Goal: Information Seeking & Learning: Understand process/instructions

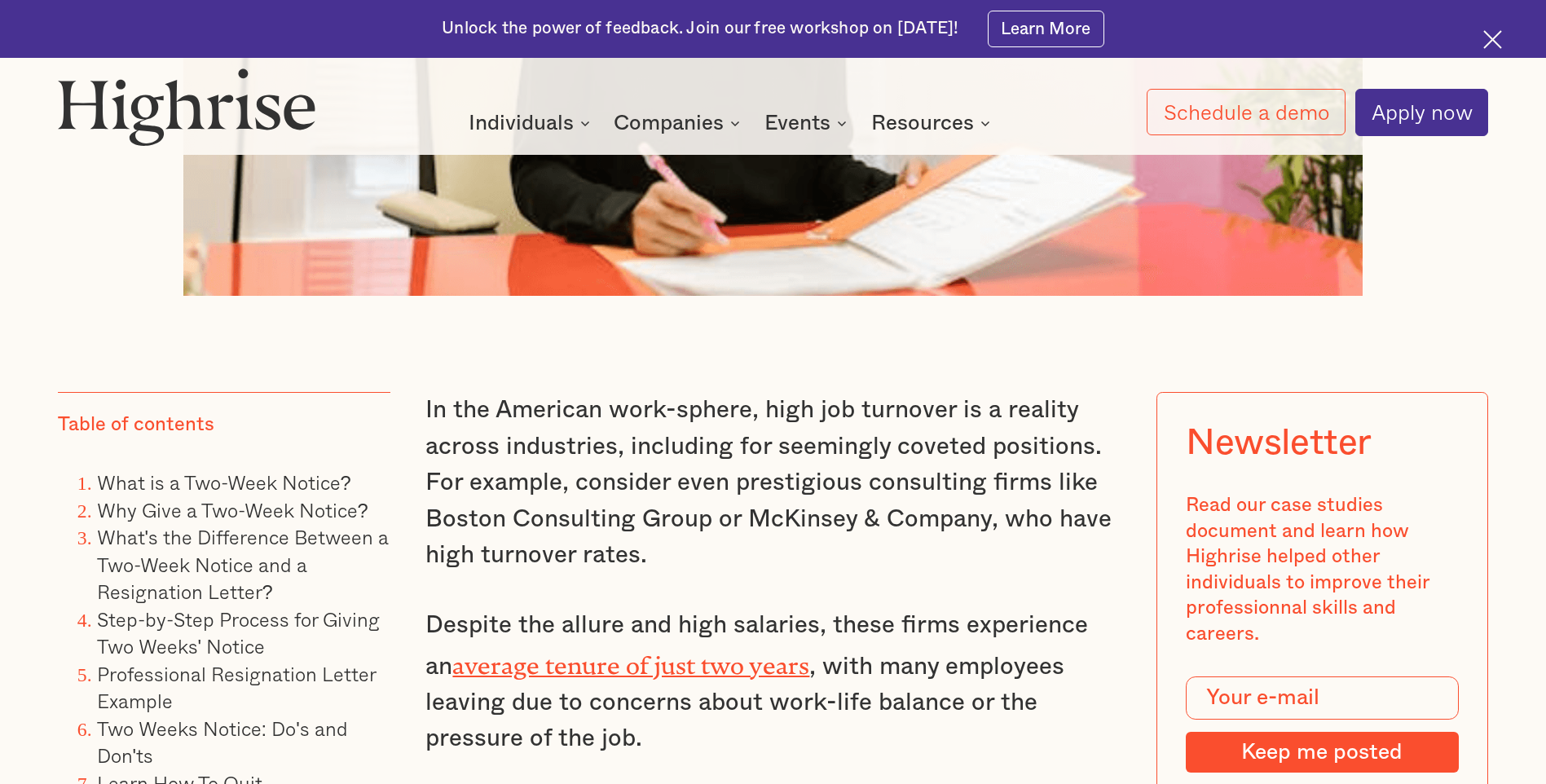
scroll to position [1385, 0]
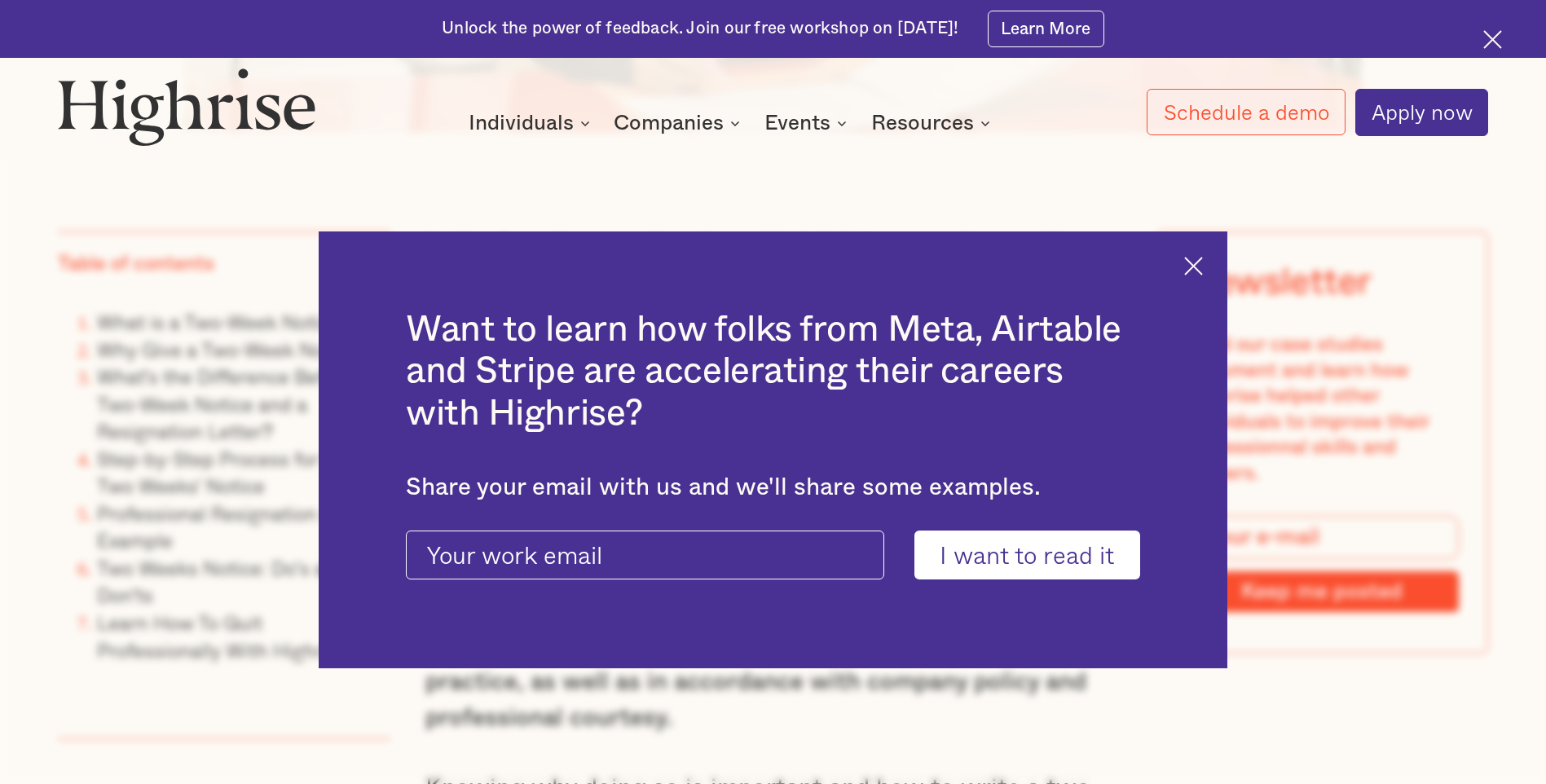
click at [1202, 263] on img at bounding box center [1194, 266] width 19 height 19
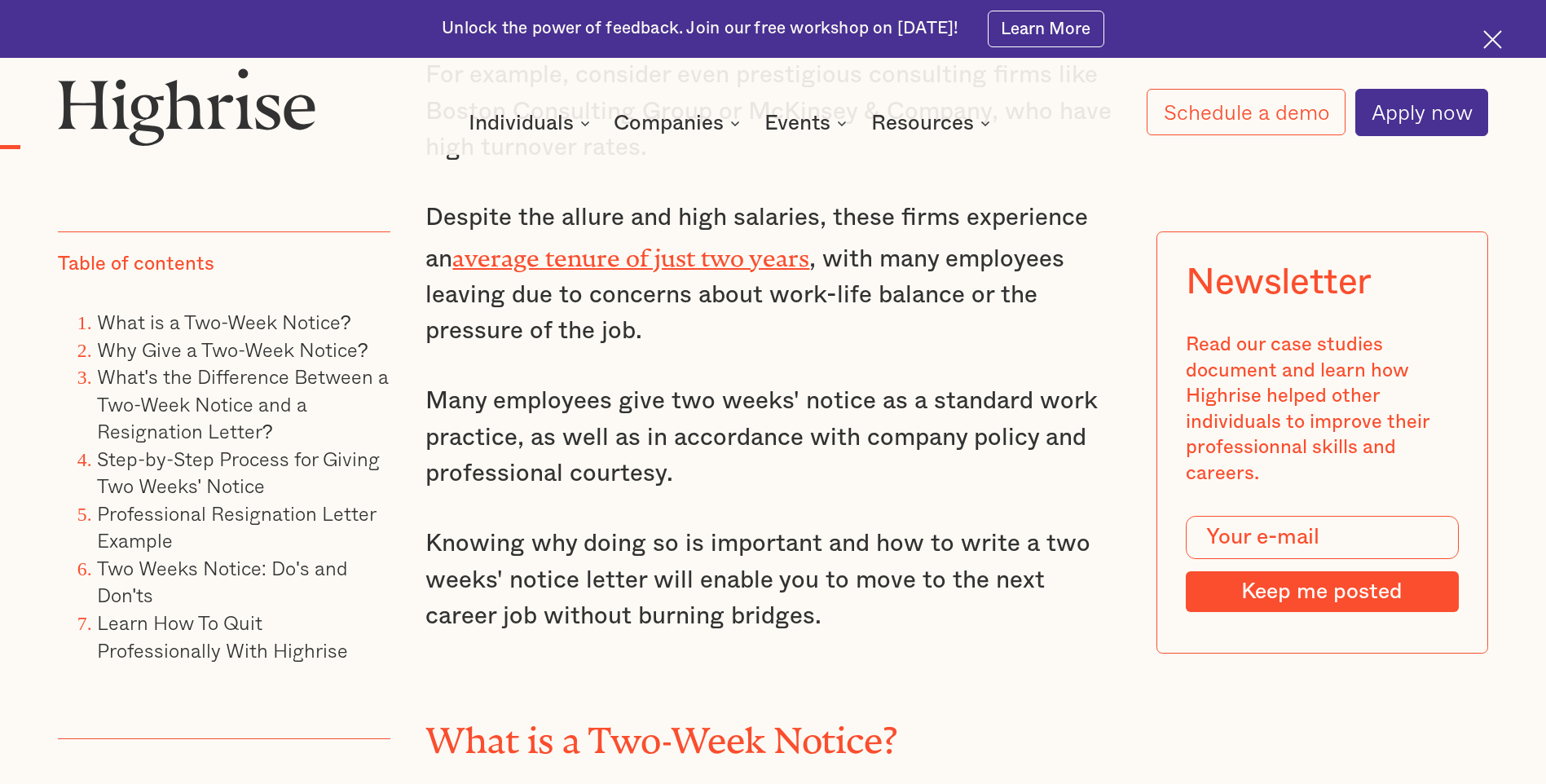
scroll to position [1792, 0]
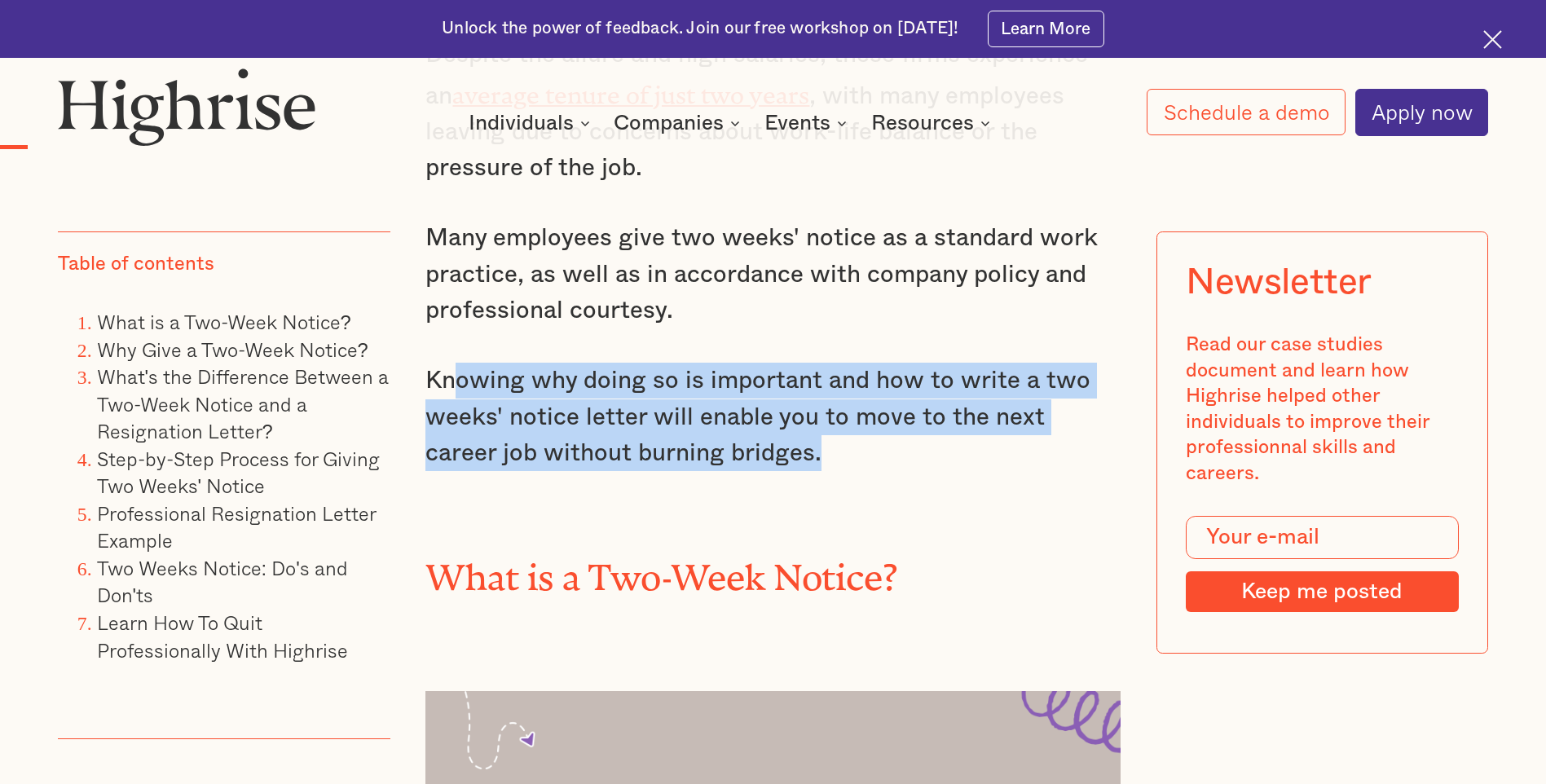
drag, startPoint x: 821, startPoint y: 476, endPoint x: 458, endPoint y: 394, distance: 372.1
click at [458, 394] on p "Knowing why doing so is important and how to write a two weeks' notice letter w…" at bounding box center [772, 416] width 694 height 108
drag, startPoint x: 458, startPoint y: 394, endPoint x: 882, endPoint y: 467, distance: 430.2
click at [882, 467] on p "Knowing why doing so is important and how to write a two weeks' notice letter w…" at bounding box center [772, 416] width 694 height 108
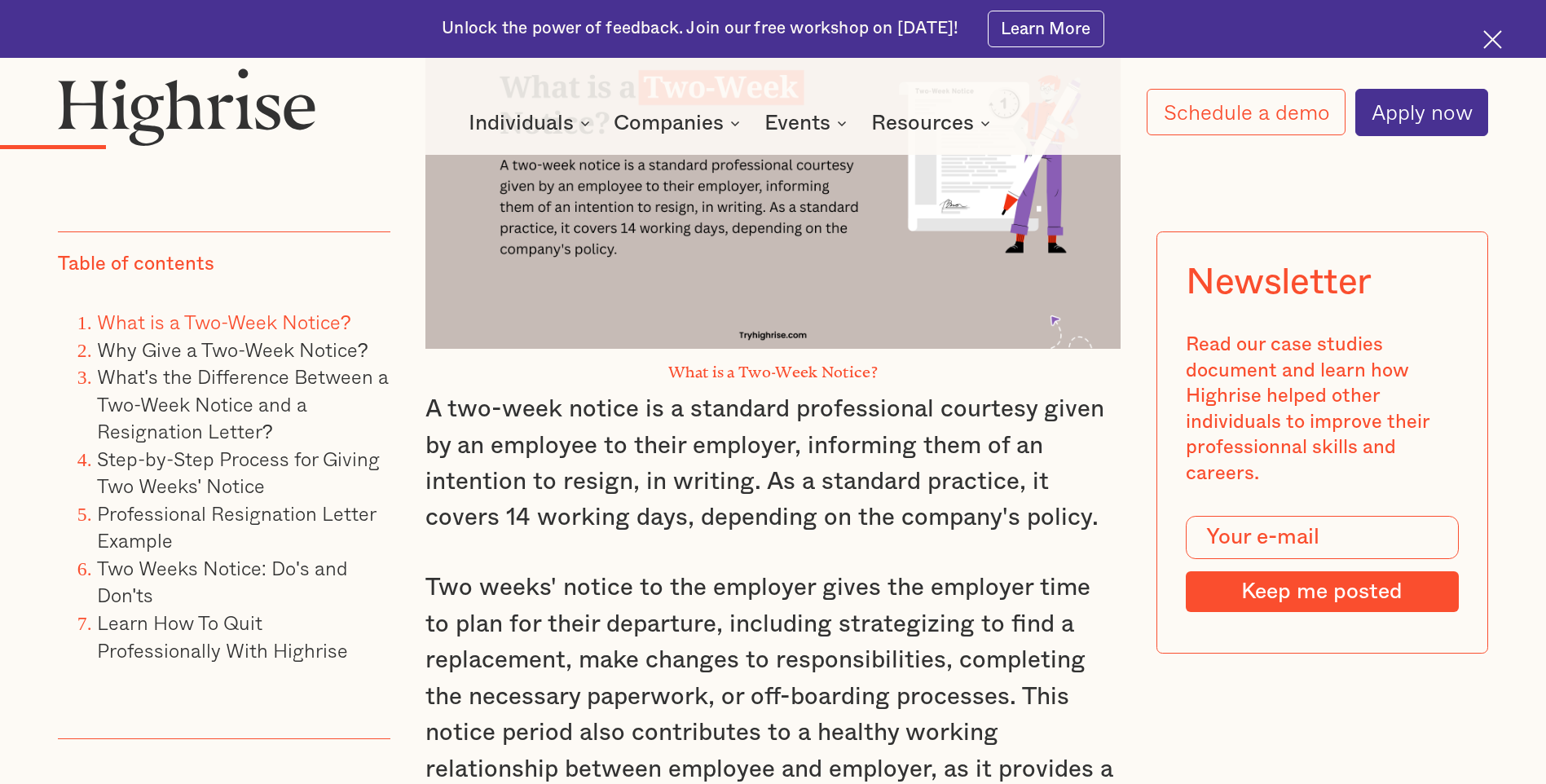
scroll to position [2769, 0]
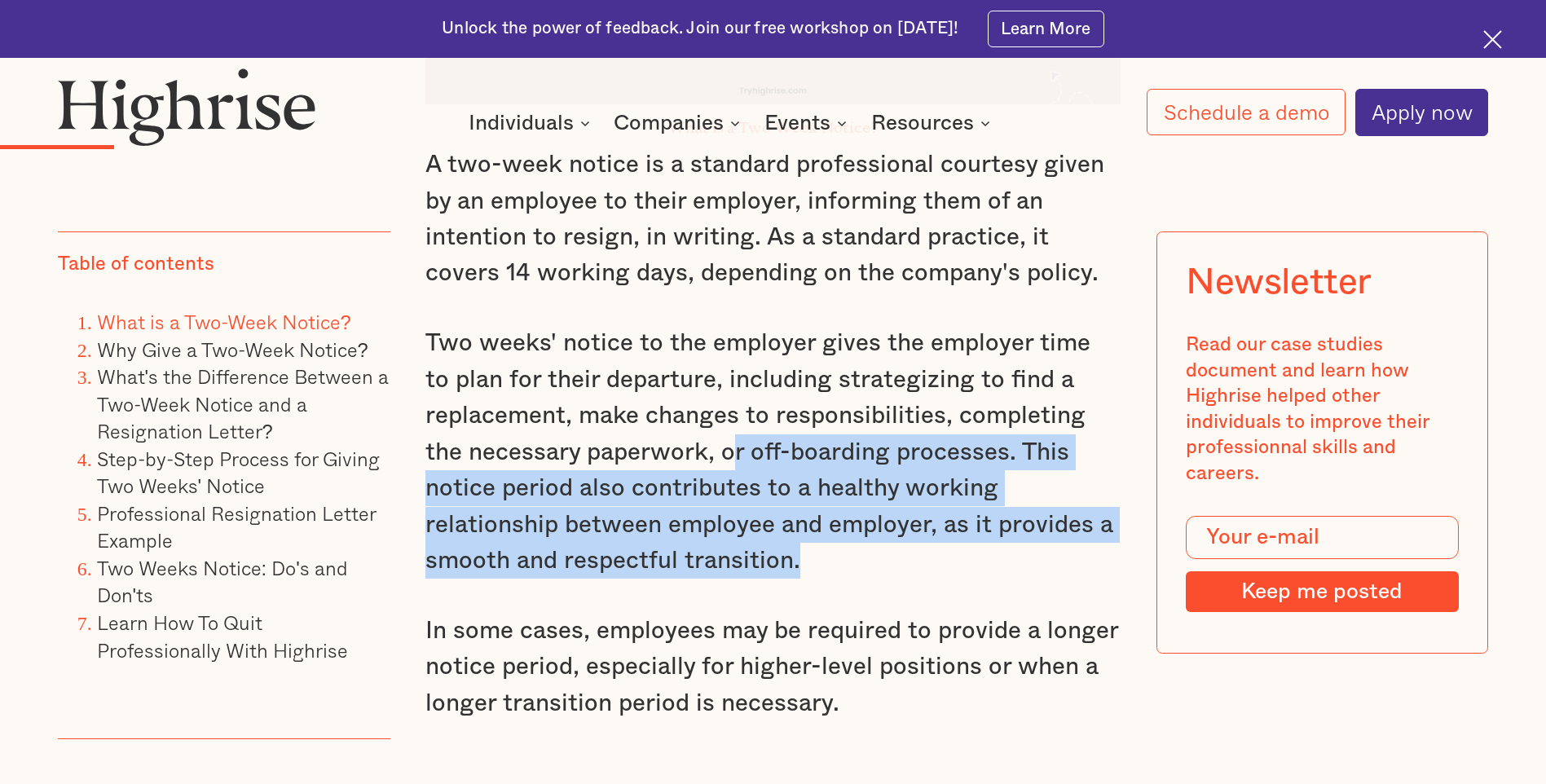
drag, startPoint x: 730, startPoint y: 466, endPoint x: 878, endPoint y: 572, distance: 182.0
click at [878, 572] on p "Two weeks' notice to the employer gives the employer time to plan for their dep…" at bounding box center [772, 452] width 694 height 253
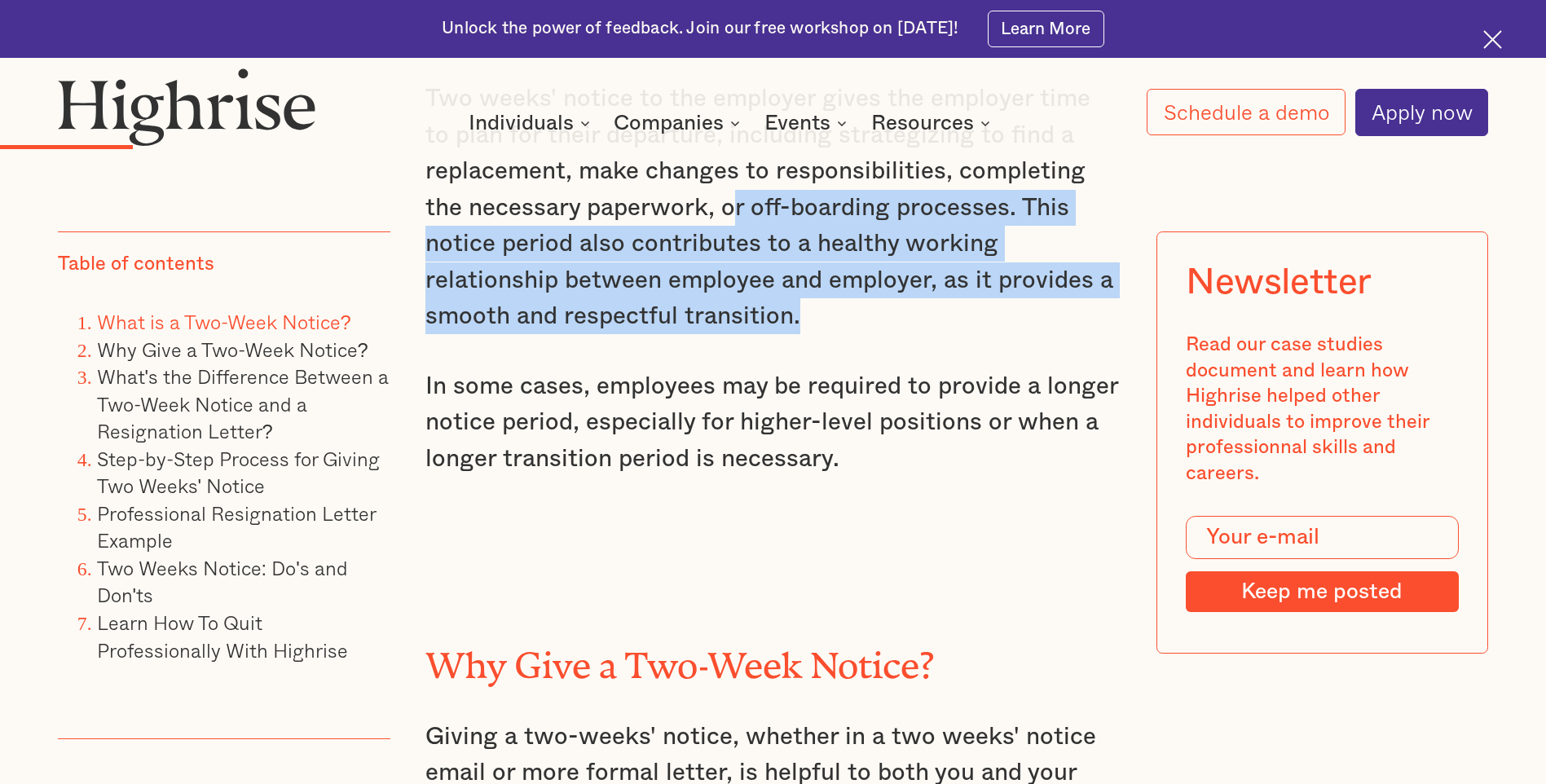
click at [554, 440] on p "In some cases, employees may be required to provide a longer notice period, esp…" at bounding box center [772, 422] width 694 height 108
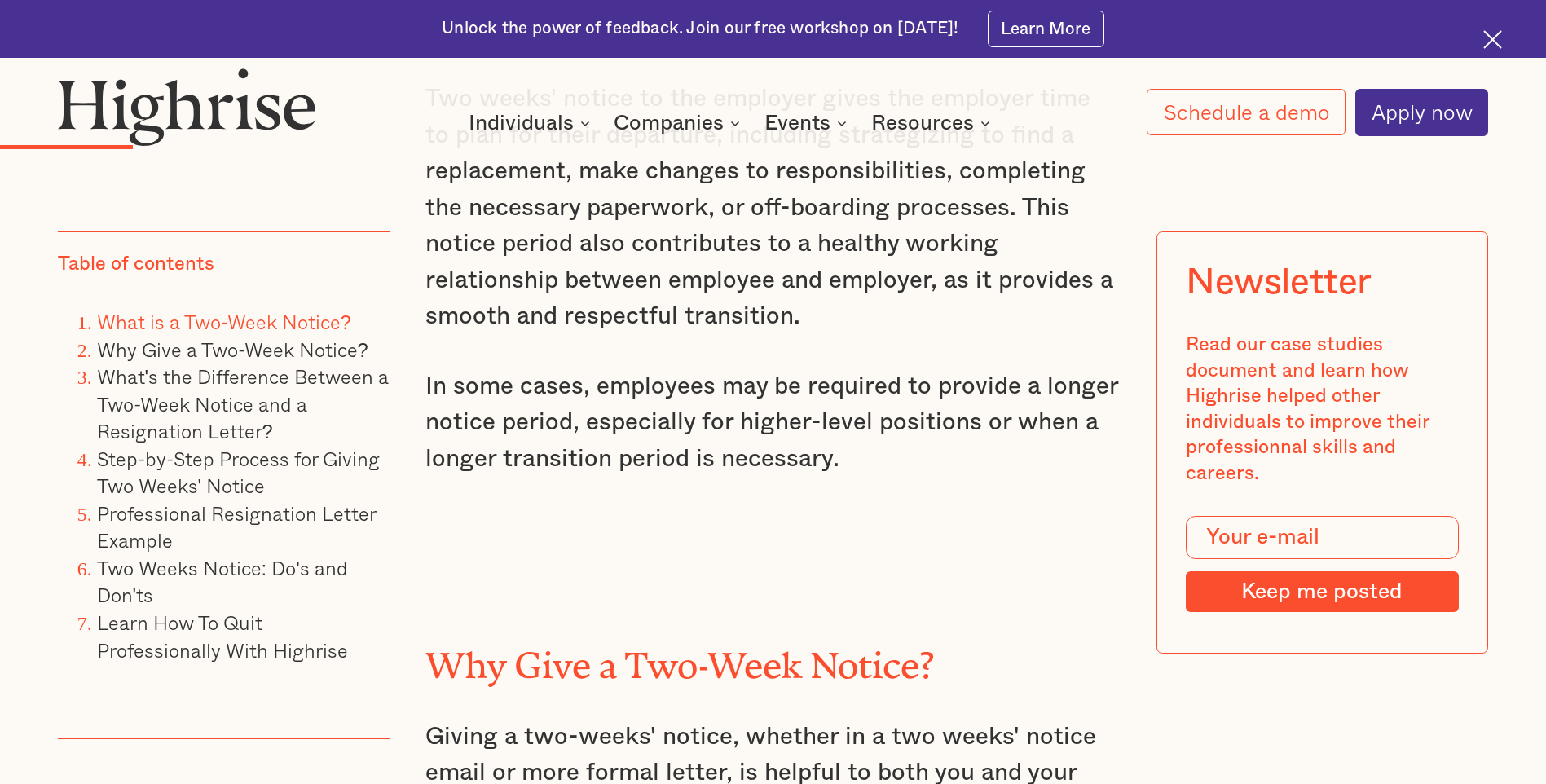
drag, startPoint x: 419, startPoint y: 395, endPoint x: 434, endPoint y: 396, distance: 15.0
click at [628, 421] on p "In some cases, employees may be required to provide a longer notice period, esp…" at bounding box center [772, 422] width 694 height 108
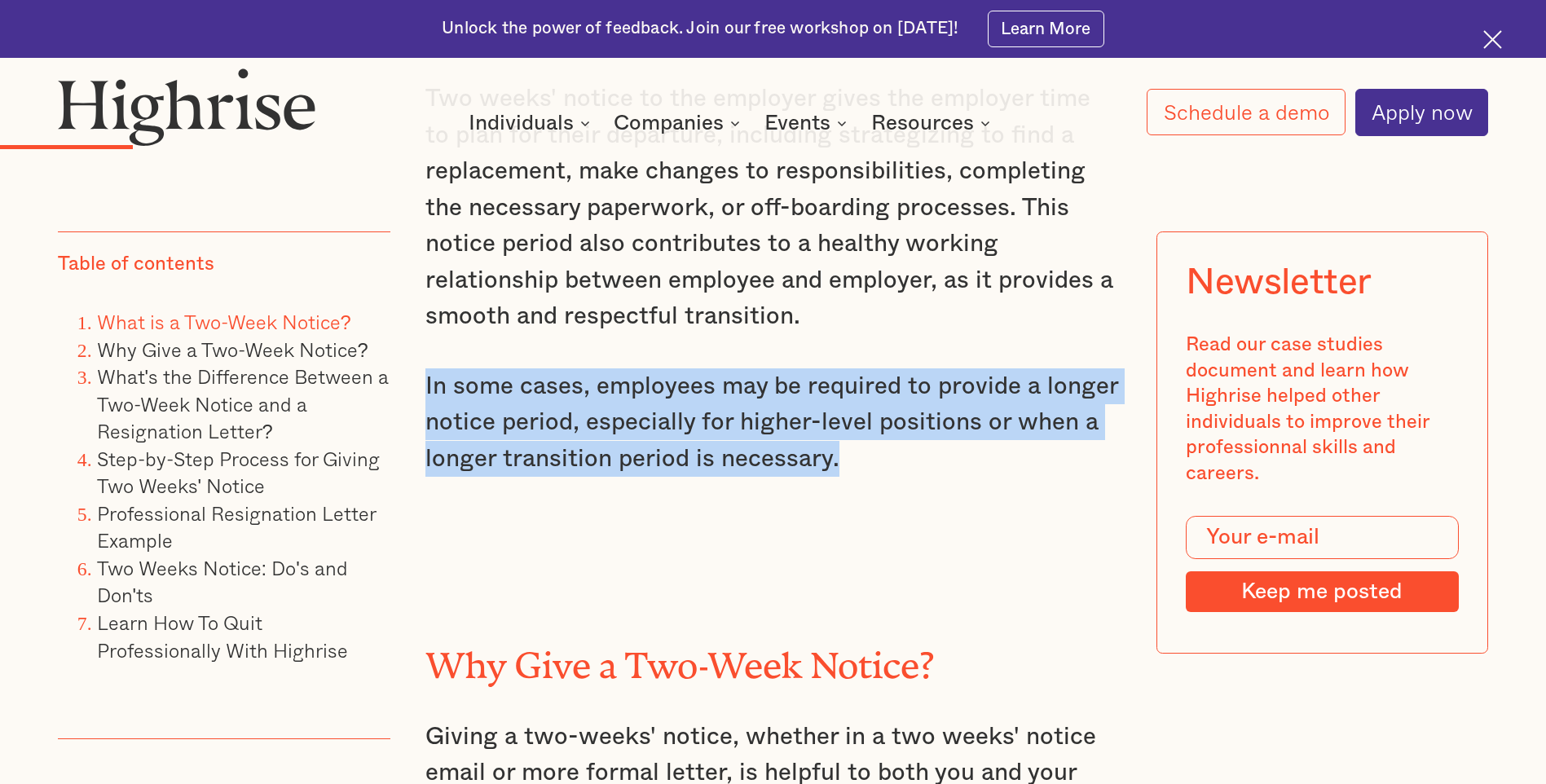
drag, startPoint x: 425, startPoint y: 397, endPoint x: 894, endPoint y: 484, distance: 477.0
click at [894, 476] on p "In some cases, employees may be required to provide a longer notice period, esp…" at bounding box center [772, 422] width 694 height 108
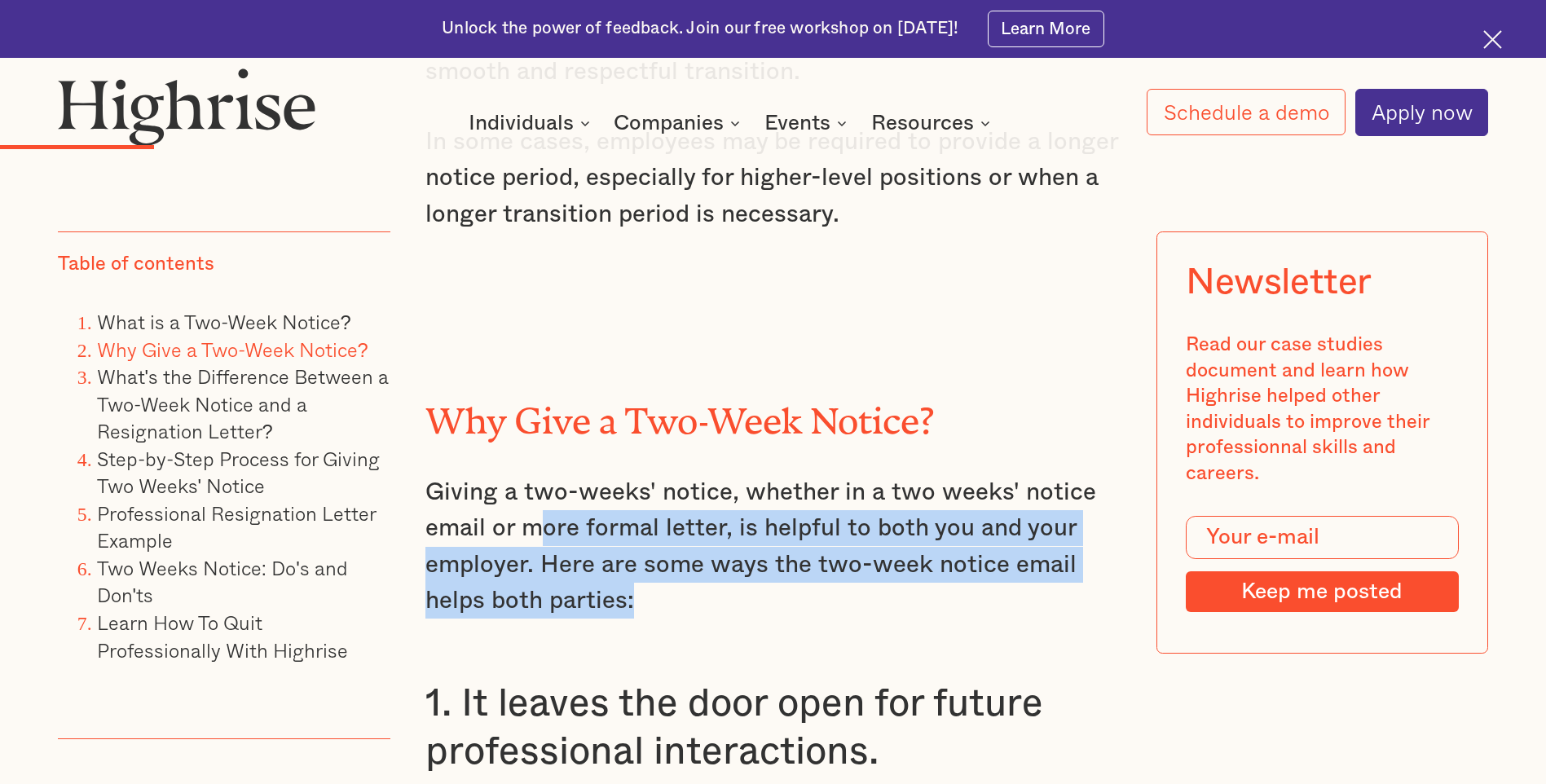
drag, startPoint x: 657, startPoint y: 624, endPoint x: 535, endPoint y: 529, distance: 154.6
click at [535, 529] on p "Giving a two-weeks' notice, whether in a two weeks' notice email or more formal…" at bounding box center [772, 546] width 694 height 145
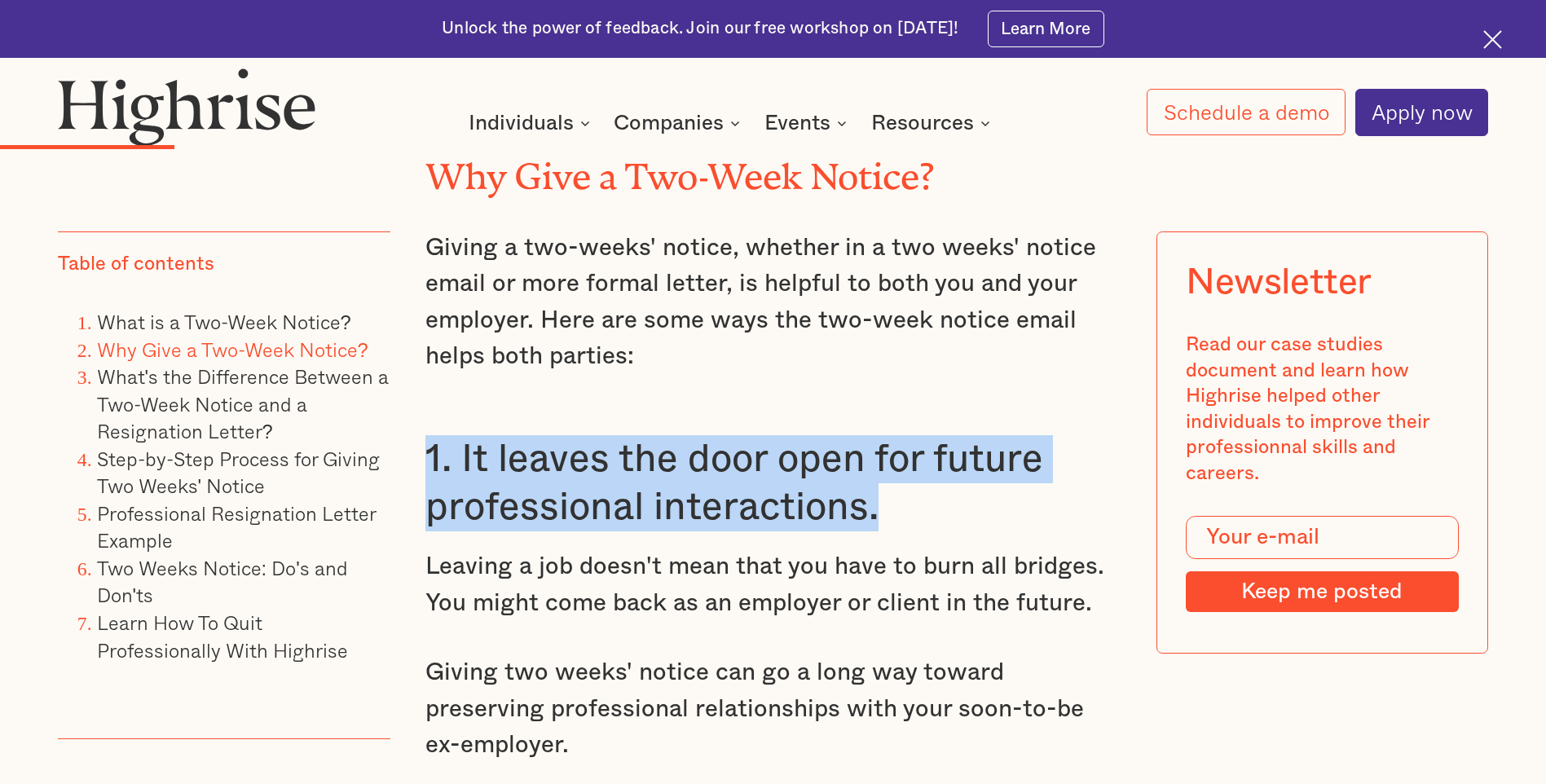
drag, startPoint x: 951, startPoint y: 539, endPoint x: 405, endPoint y: 474, distance: 549.9
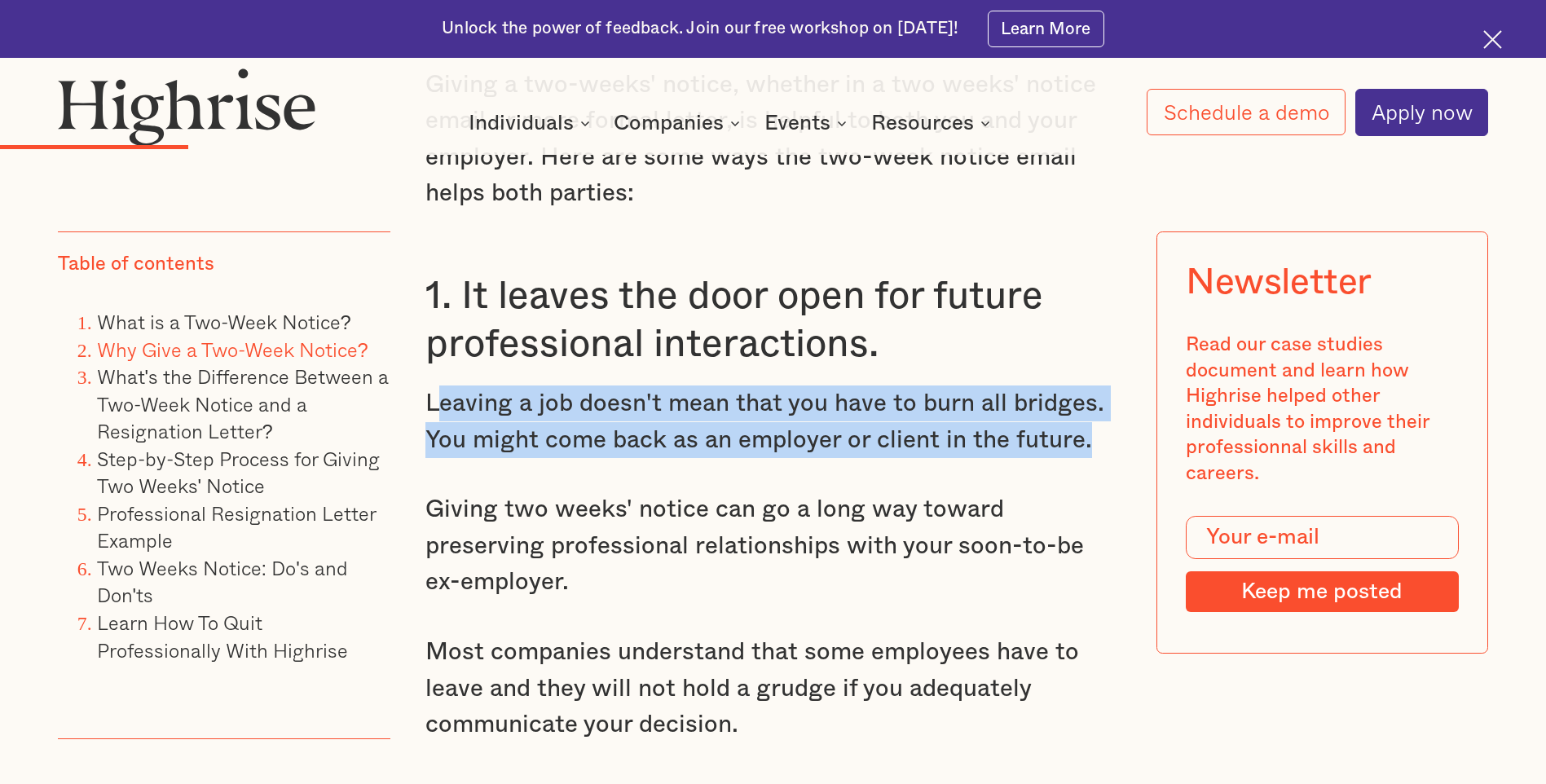
drag, startPoint x: 1093, startPoint y: 454, endPoint x: 434, endPoint y: 429, distance: 659.5
click at [434, 429] on p "Leaving a job doesn't mean that you have to burn all bridges. You might come ba…" at bounding box center [772, 421] width 694 height 73
click at [553, 534] on p "Giving two weeks' notice can go a long way toward preserving professional relat…" at bounding box center [772, 545] width 694 height 108
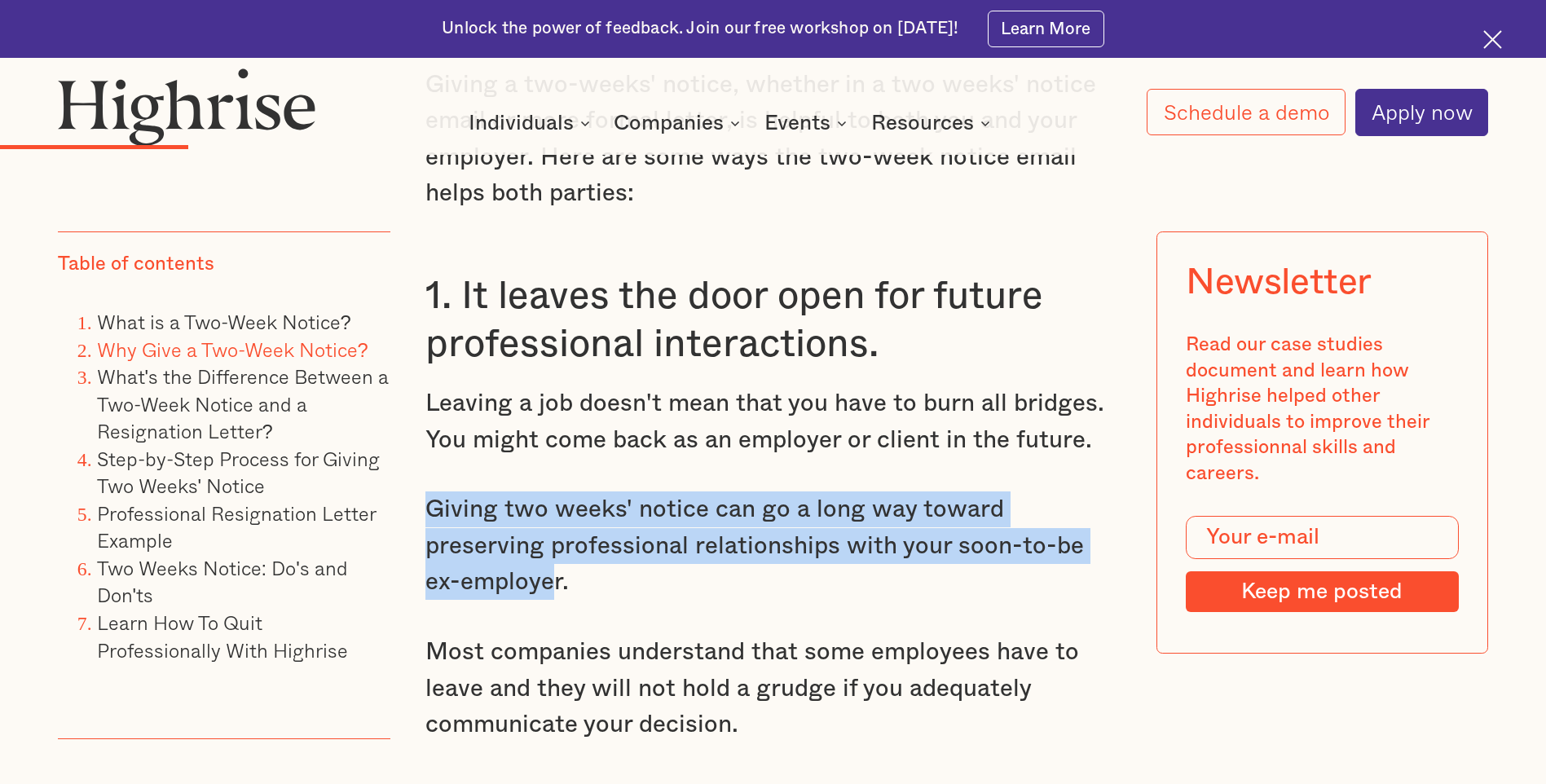
drag, startPoint x: 427, startPoint y: 525, endPoint x: 1090, endPoint y: 571, distance: 664.6
click at [1090, 571] on p "Giving two weeks' notice can go a long way toward preserving professional relat…" at bounding box center [772, 545] width 694 height 108
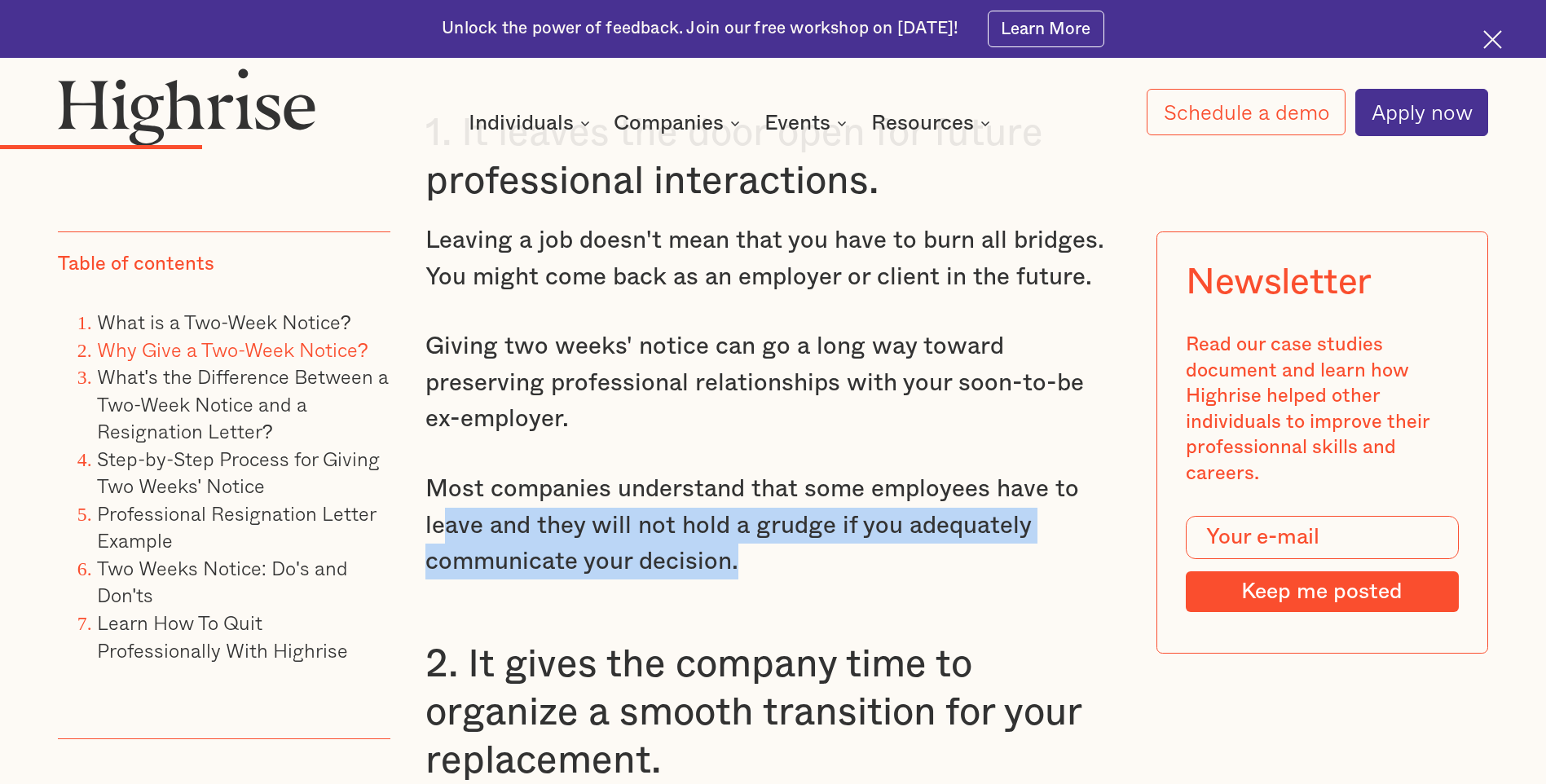
drag, startPoint x: 444, startPoint y: 506, endPoint x: 850, endPoint y: 547, distance: 408.1
click at [850, 547] on p "Most companies understand that some employees have to leave and they will not h…" at bounding box center [772, 525] width 694 height 108
drag, startPoint x: 850, startPoint y: 547, endPoint x: 820, endPoint y: 618, distance: 77.1
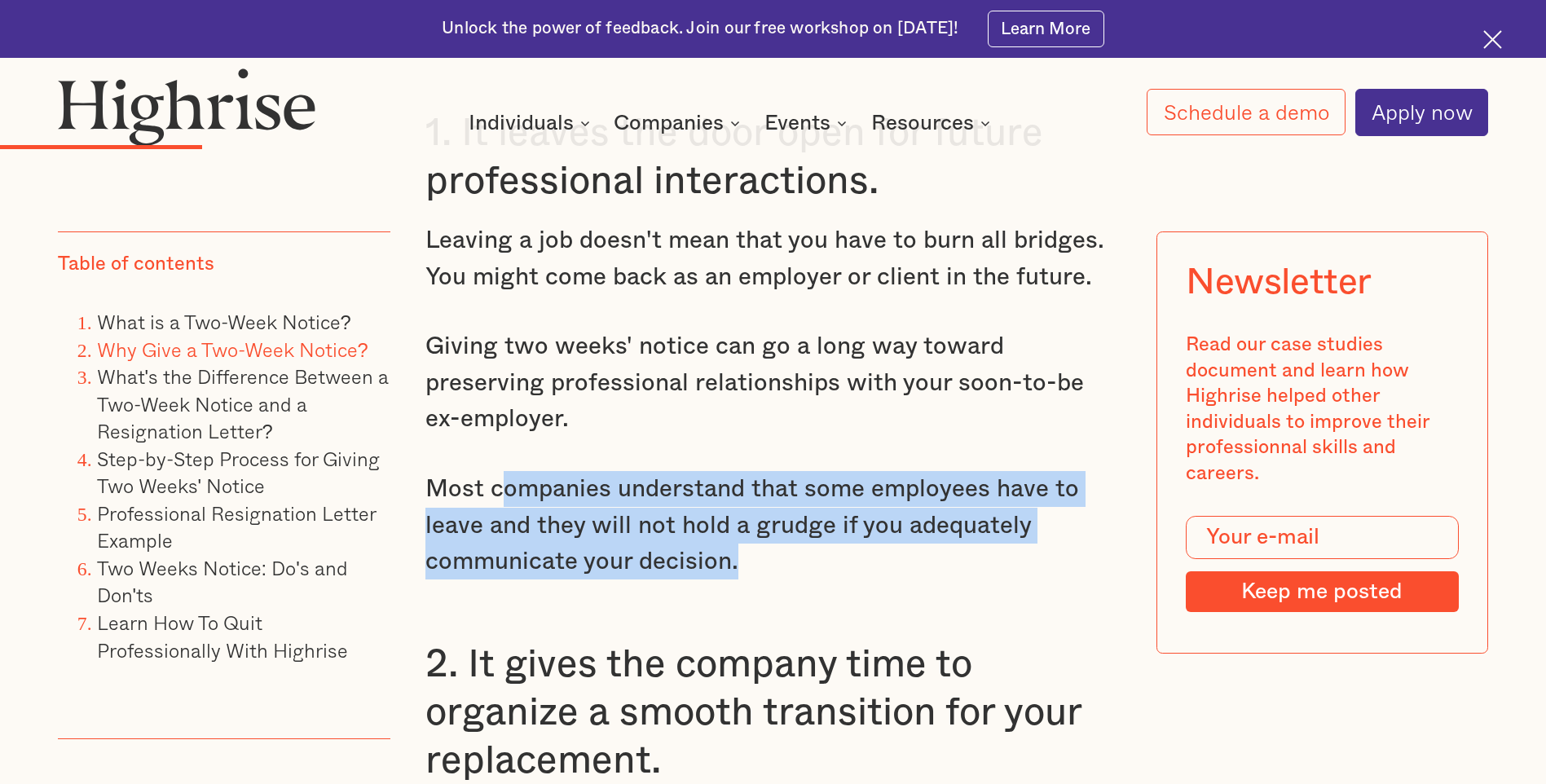
drag, startPoint x: 732, startPoint y: 548, endPoint x: 495, endPoint y: 472, distance: 248.9
click at [495, 472] on p "Most companies understand that some employees have to leave and they will not h…" at bounding box center [772, 525] width 694 height 108
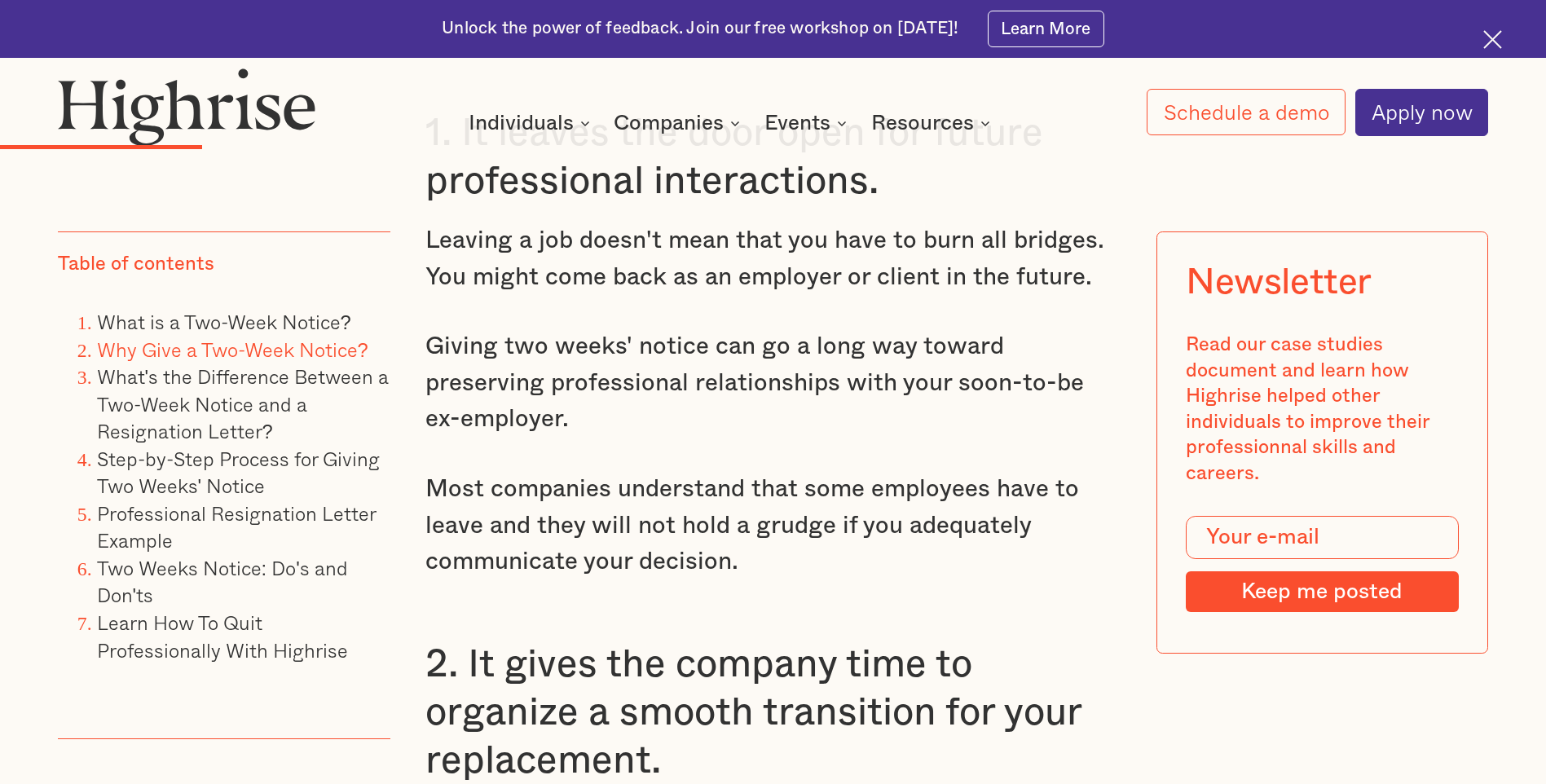
drag, startPoint x: 495, startPoint y: 472, endPoint x: 933, endPoint y: 594, distance: 454.7
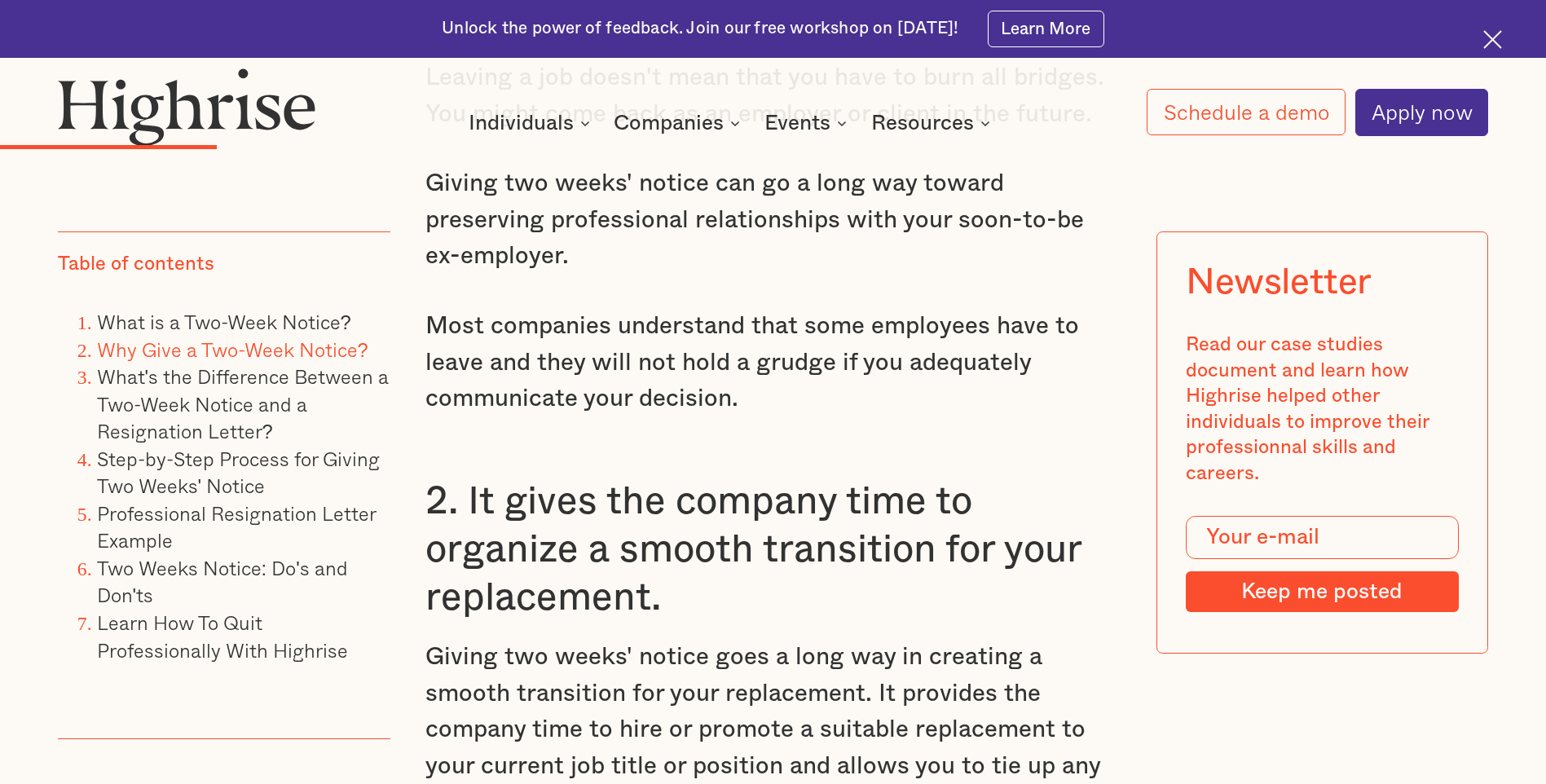
scroll to position [4154, 0]
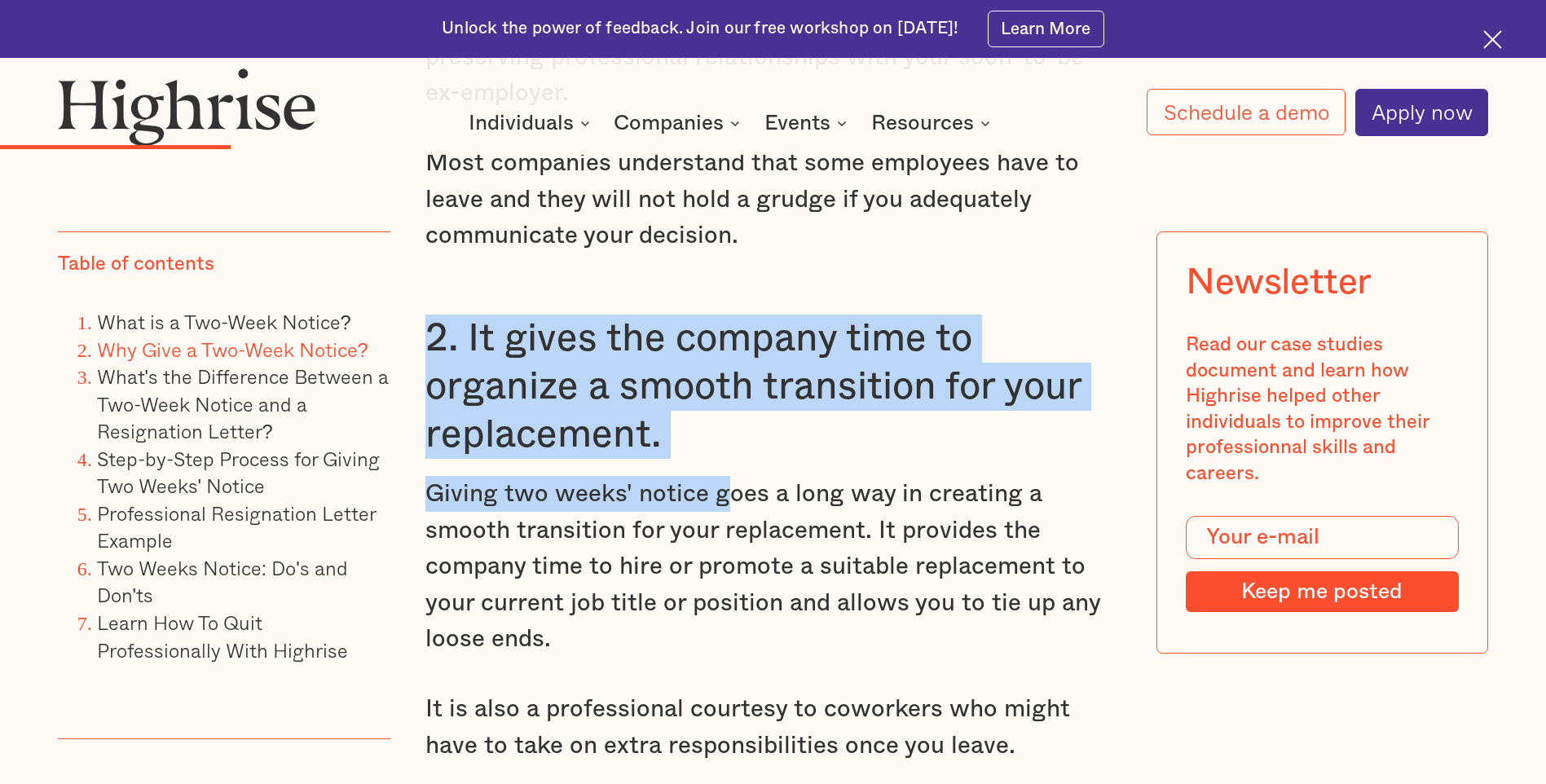
drag, startPoint x: 425, startPoint y: 320, endPoint x: 727, endPoint y: 449, distance: 328.4
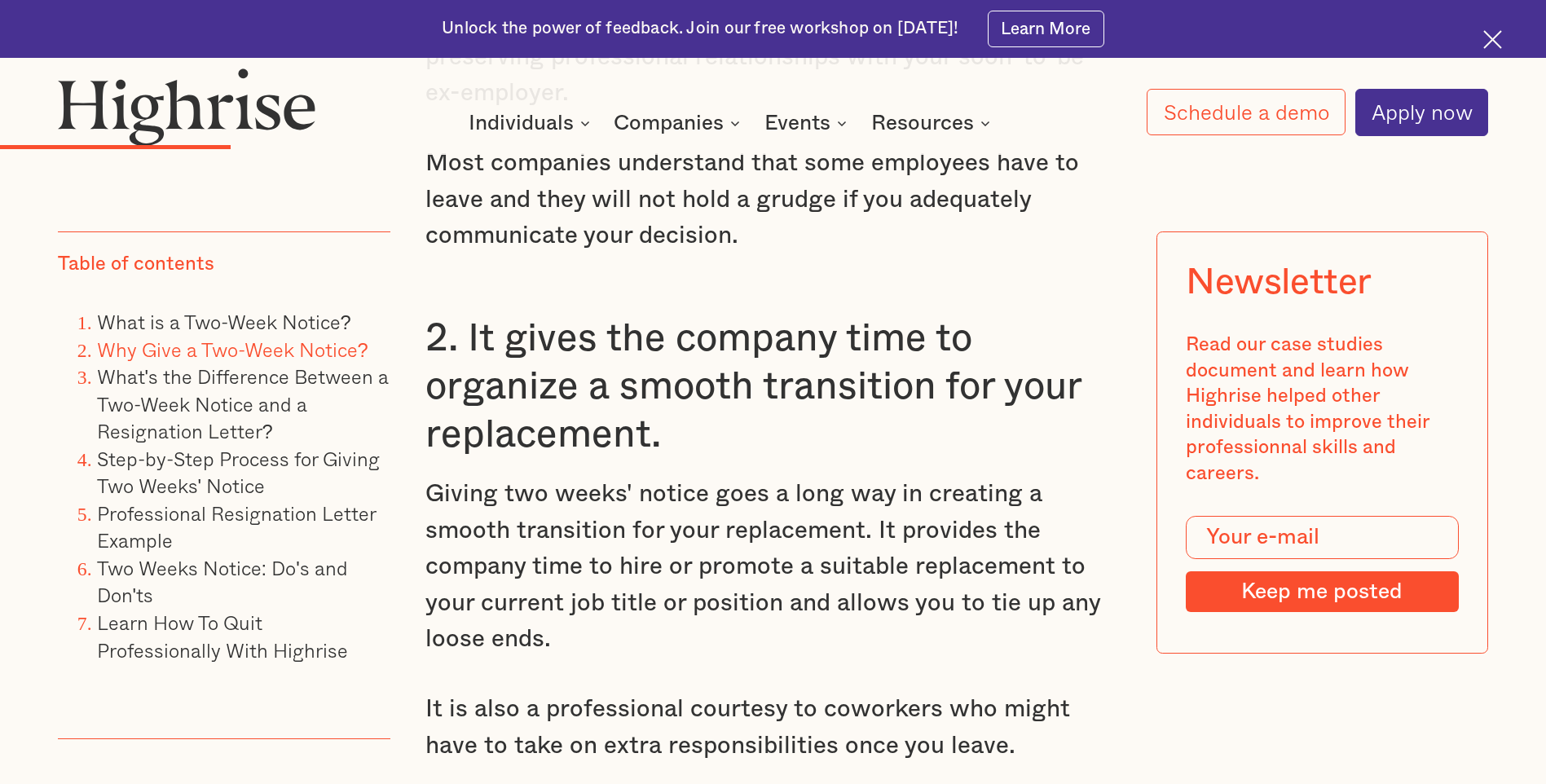
click at [645, 628] on p "Giving two weeks' notice goes a long way in creating a smooth transition for yo…" at bounding box center [772, 566] width 694 height 181
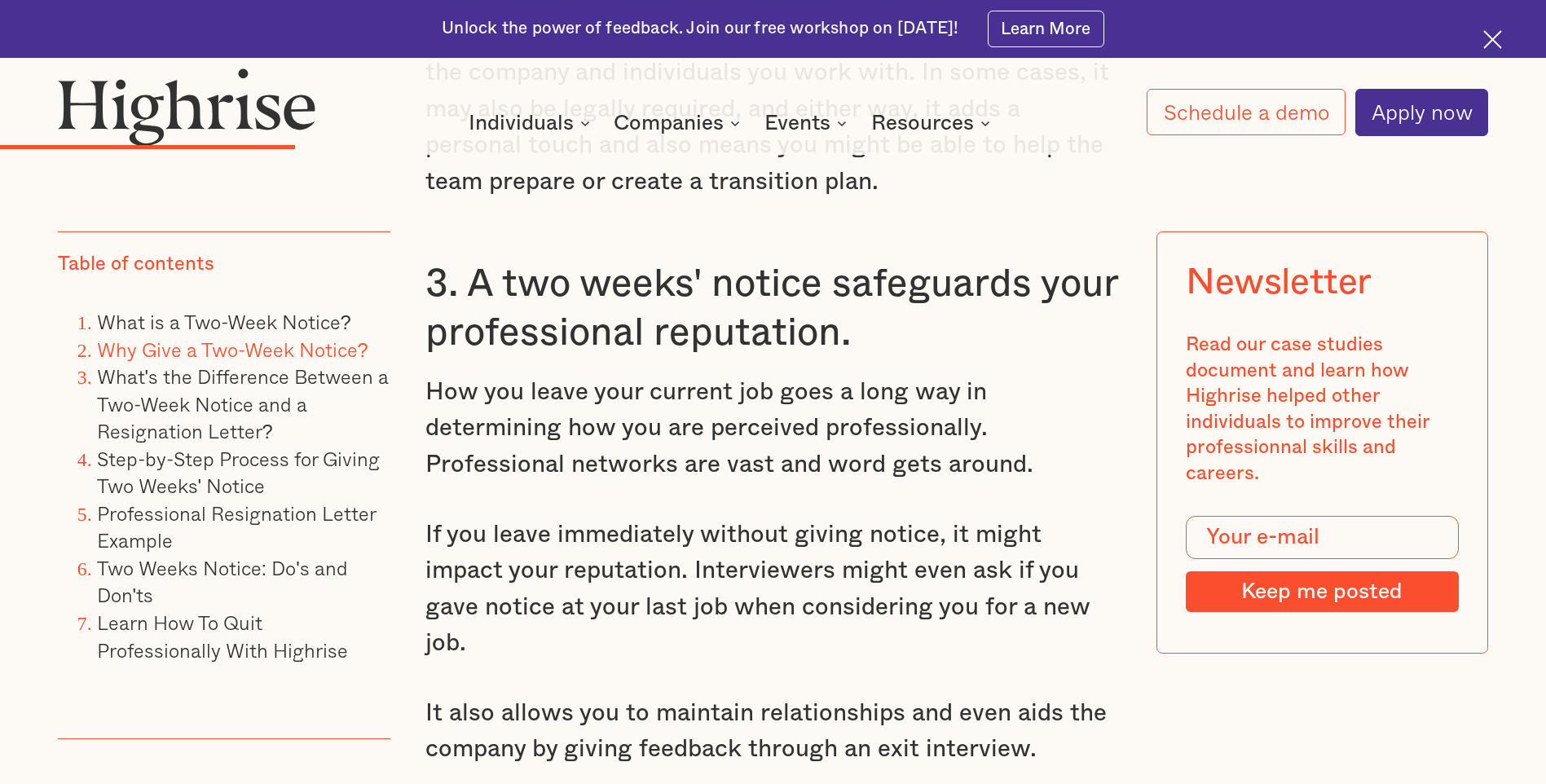
scroll to position [5132, 0]
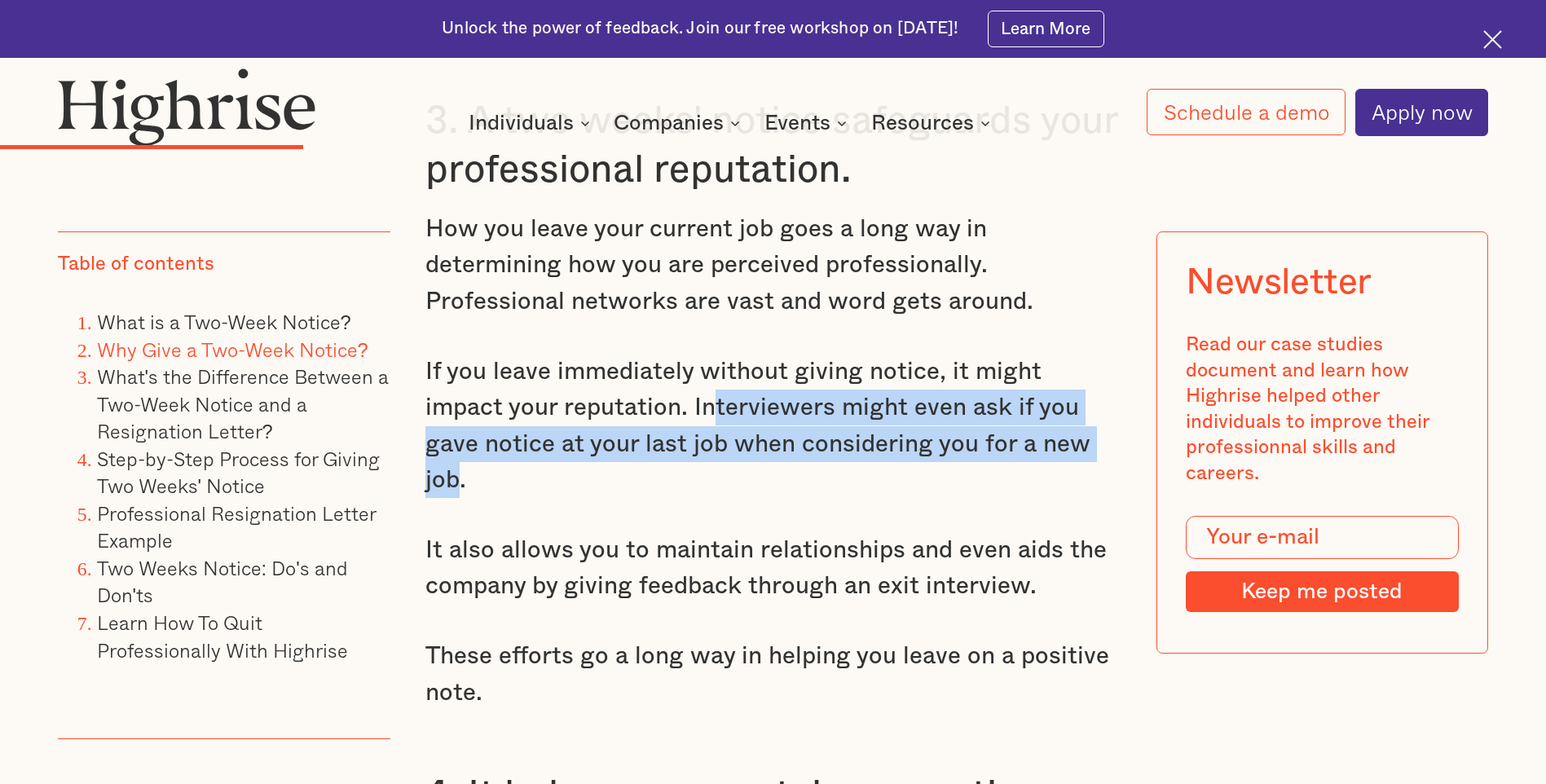
drag, startPoint x: 631, startPoint y: 397, endPoint x: 1062, endPoint y: 447, distance: 433.9
click at [1062, 447] on p "If you leave immediately without giving notice, it might impact your reputation…" at bounding box center [772, 426] width 694 height 145
click at [771, 487] on div "Why Give a Two-Week Notice? Giving a two-weeks' notice, whether in a two weeks'…" at bounding box center [772, 547] width 694 height 4214
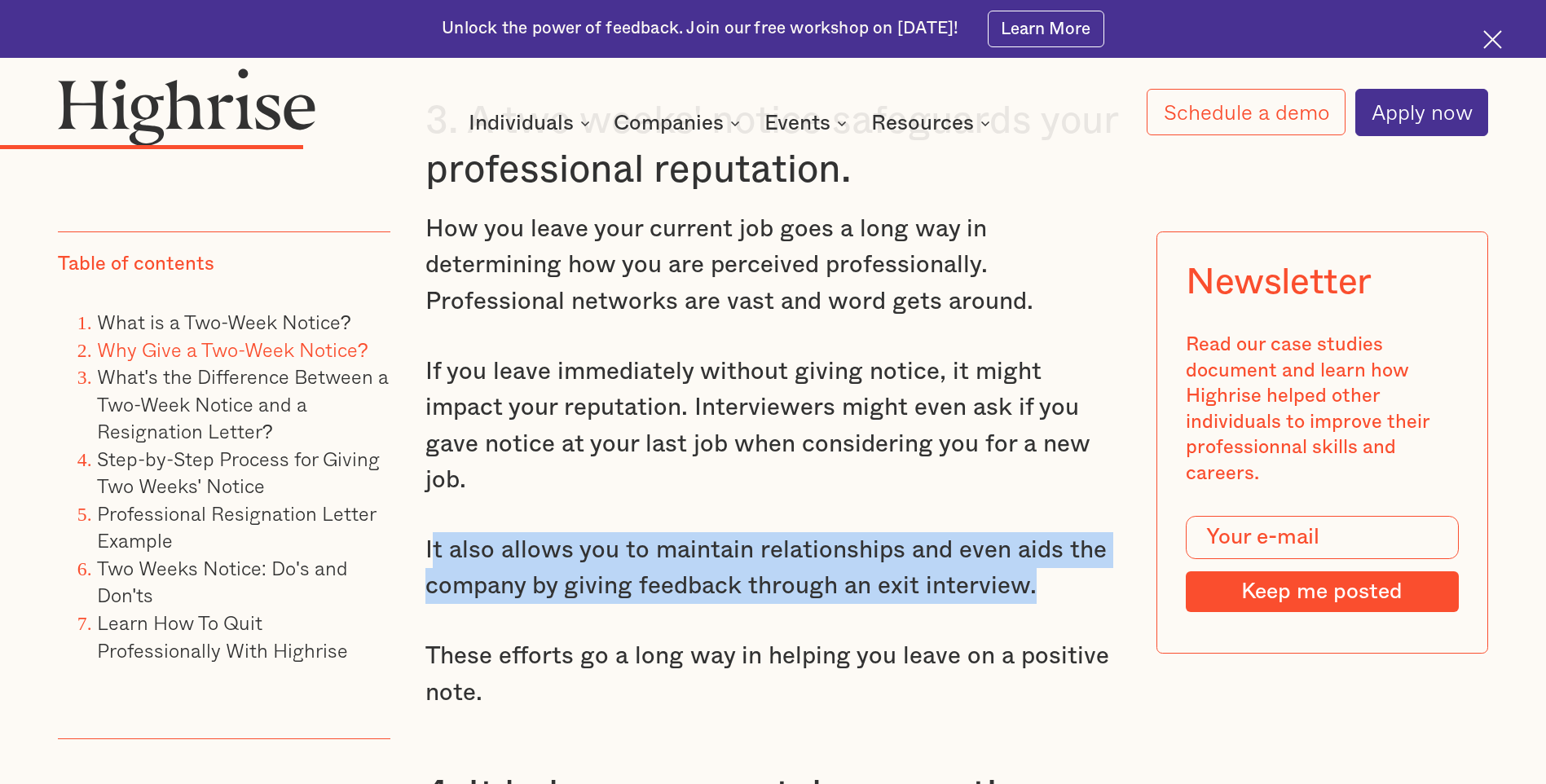
drag, startPoint x: 428, startPoint y: 512, endPoint x: 1079, endPoint y: 561, distance: 652.8
click at [1079, 561] on p "It also allows you to maintain relationships and even aids the company by givin…" at bounding box center [772, 568] width 694 height 73
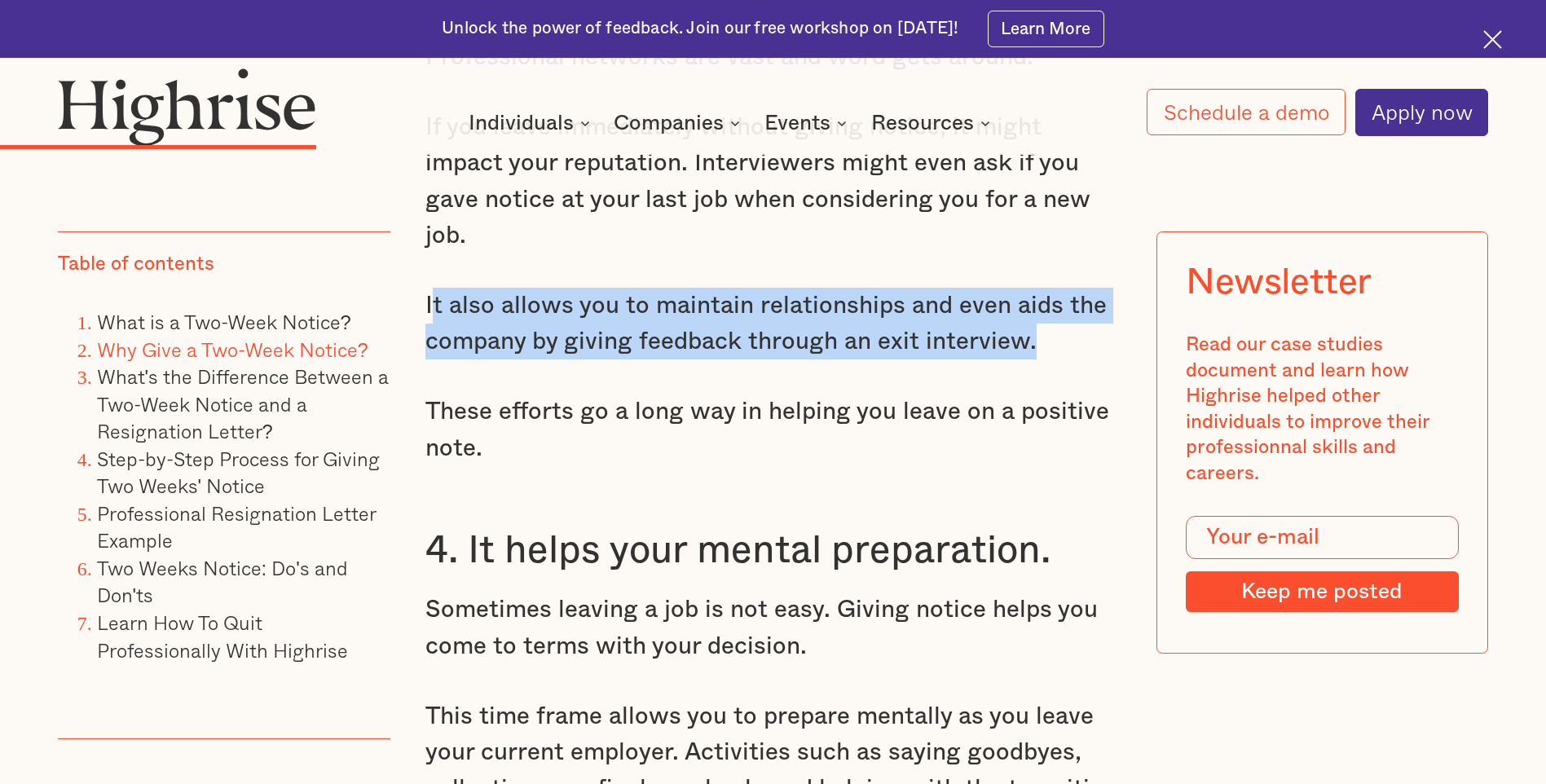
scroll to position [5539, 0]
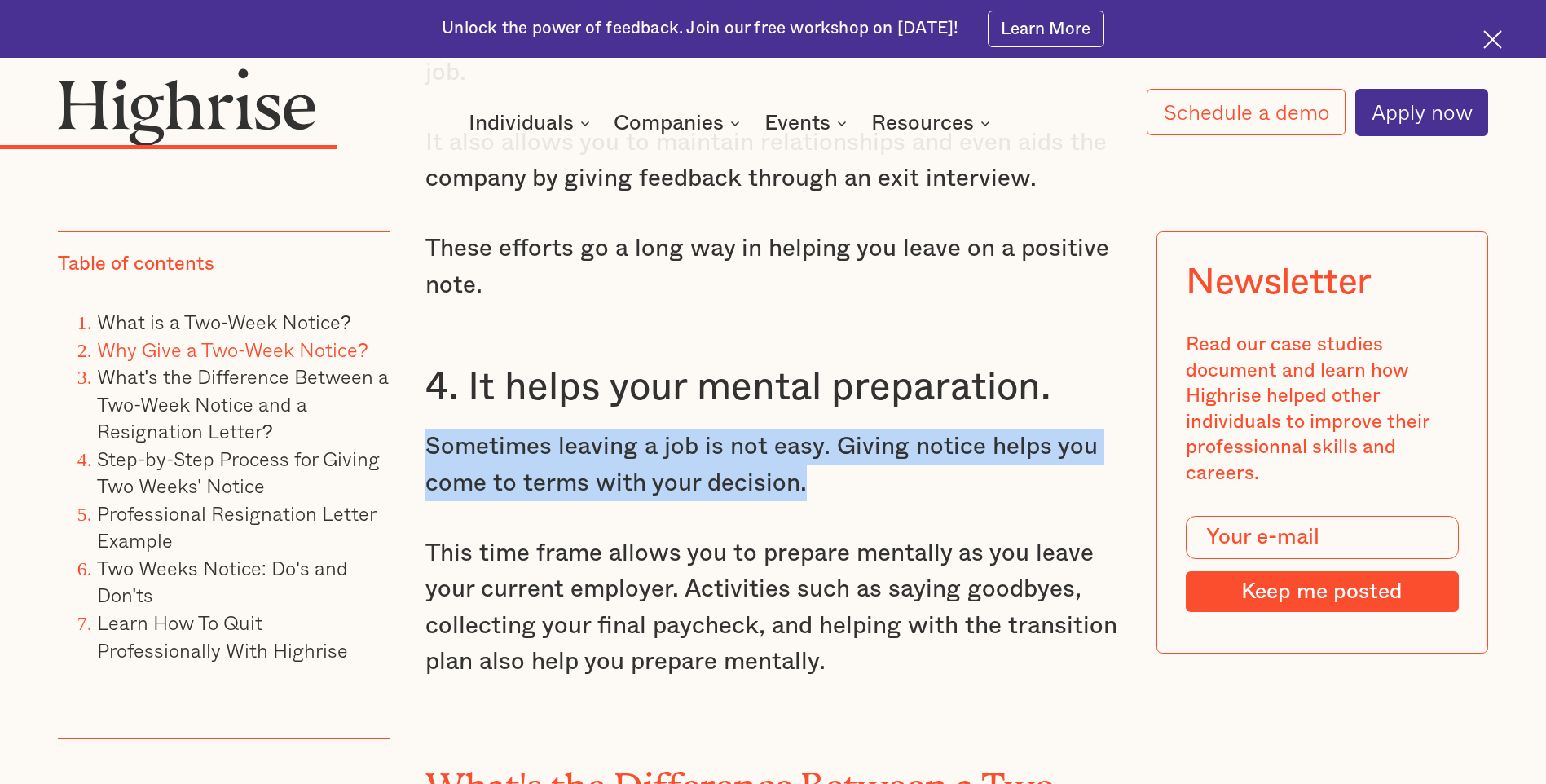
drag, startPoint x: 822, startPoint y: 446, endPoint x: 427, endPoint y: 424, distance: 395.6
click at [427, 428] on p "Sometimes leaving a job is not easy. Giving notice helps you come to terms with…" at bounding box center [772, 465] width 694 height 73
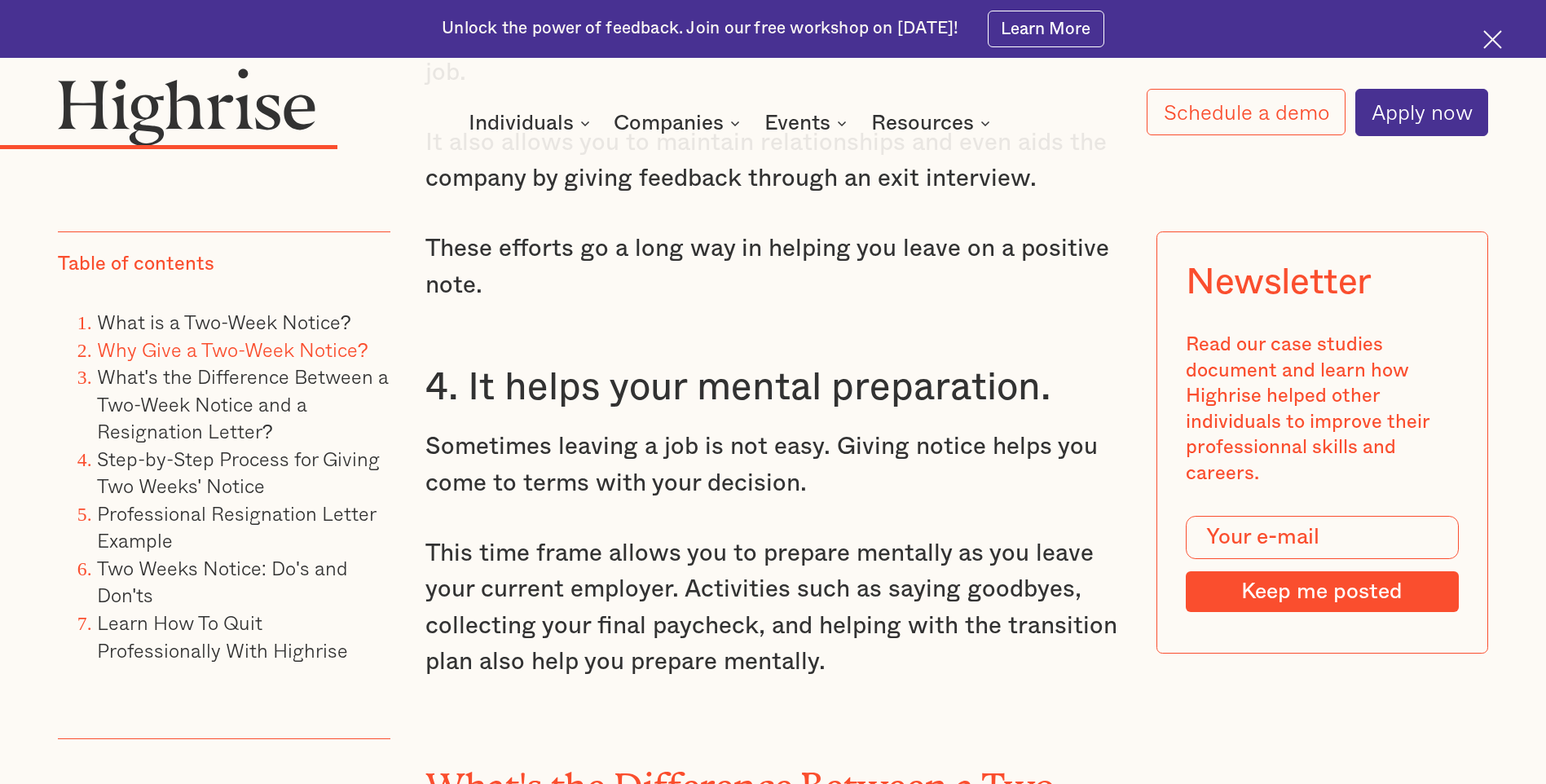
drag, startPoint x: 427, startPoint y: 424, endPoint x: 656, endPoint y: 515, distance: 246.4
click at [658, 535] on p "This time frame allows you to prepare mentally as you leave your current employ…" at bounding box center [772, 607] width 694 height 145
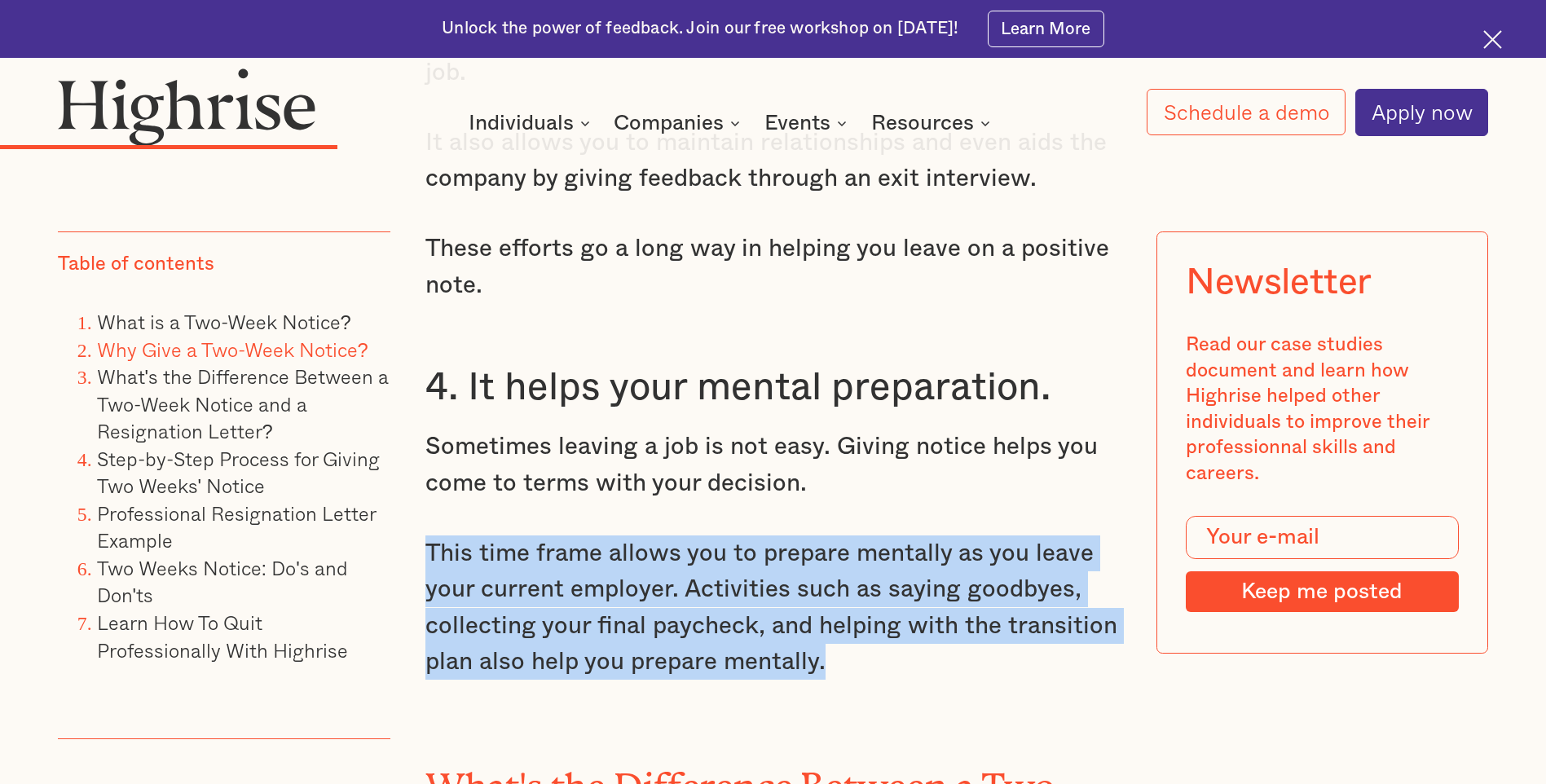
drag, startPoint x: 426, startPoint y: 506, endPoint x: 822, endPoint y: 631, distance: 415.3
click at [822, 631] on p "This time frame allows you to prepare mentally as you leave your current employ…" at bounding box center [772, 607] width 694 height 145
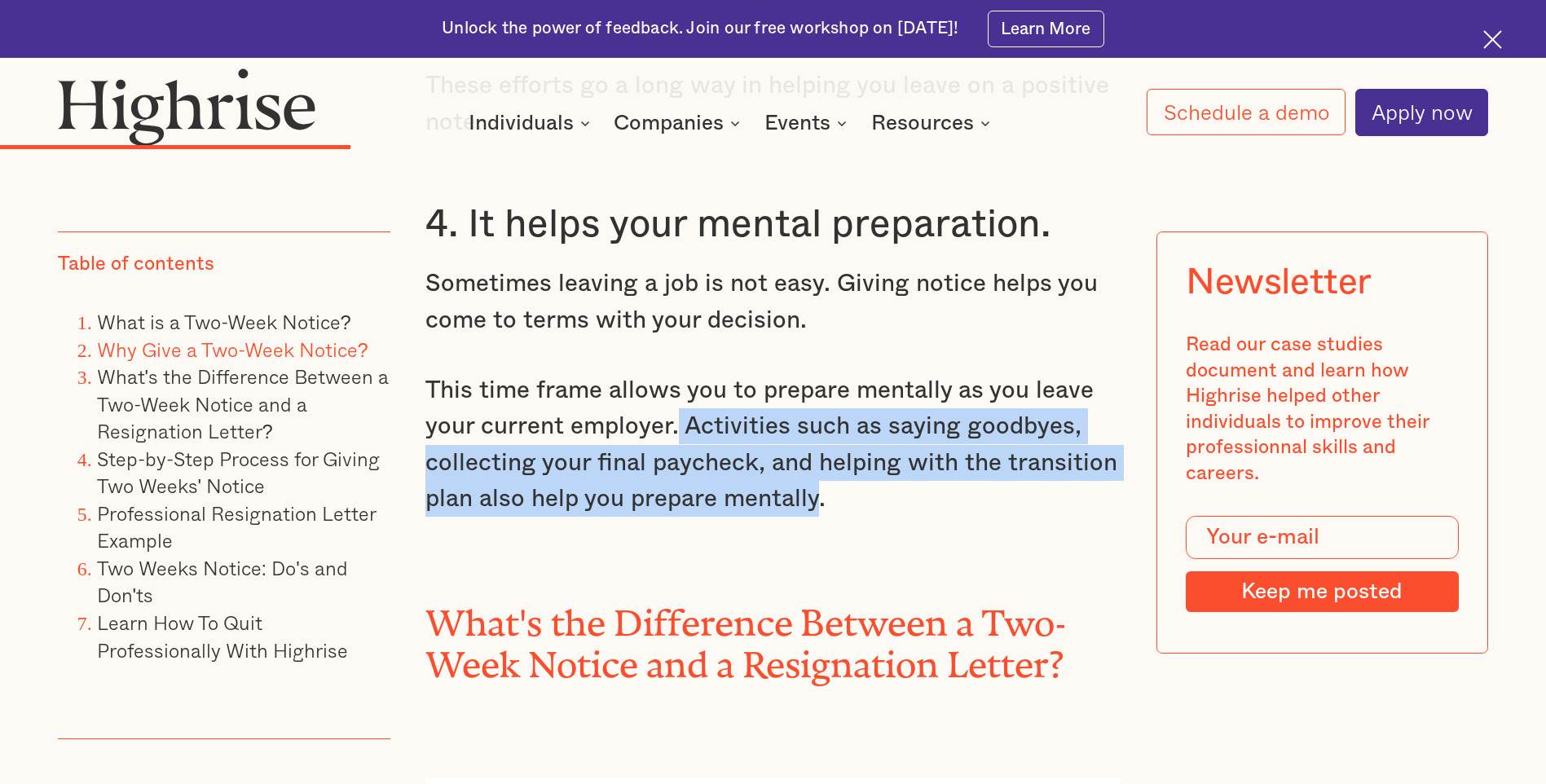
drag, startPoint x: 678, startPoint y: 387, endPoint x: 817, endPoint y: 468, distance: 160.9
click at [817, 468] on p "This time frame allows you to prepare mentally as you leave your current employ…" at bounding box center [772, 444] width 694 height 145
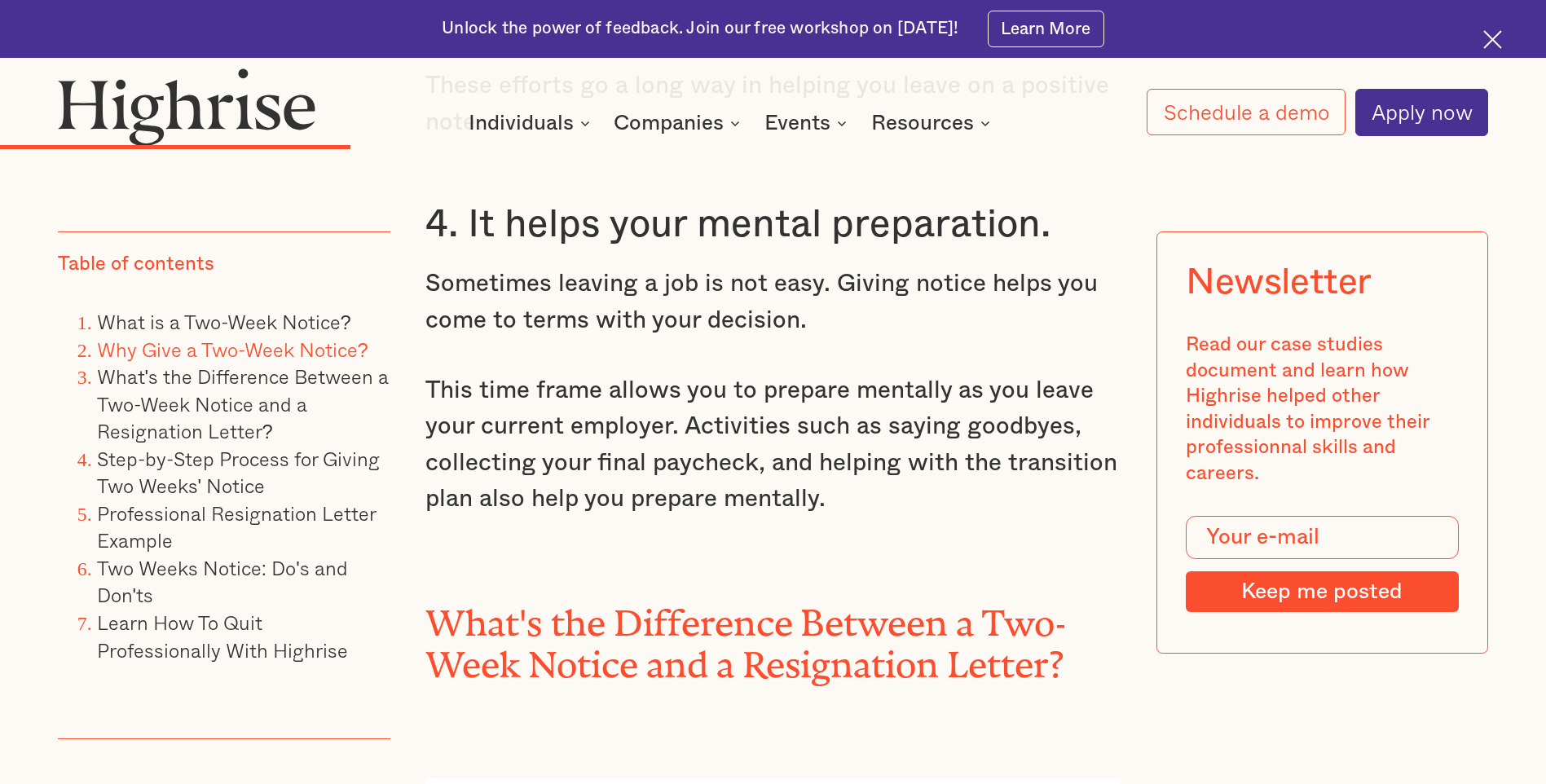
drag, startPoint x: 817, startPoint y: 468, endPoint x: 678, endPoint y: 538, distance: 155.6
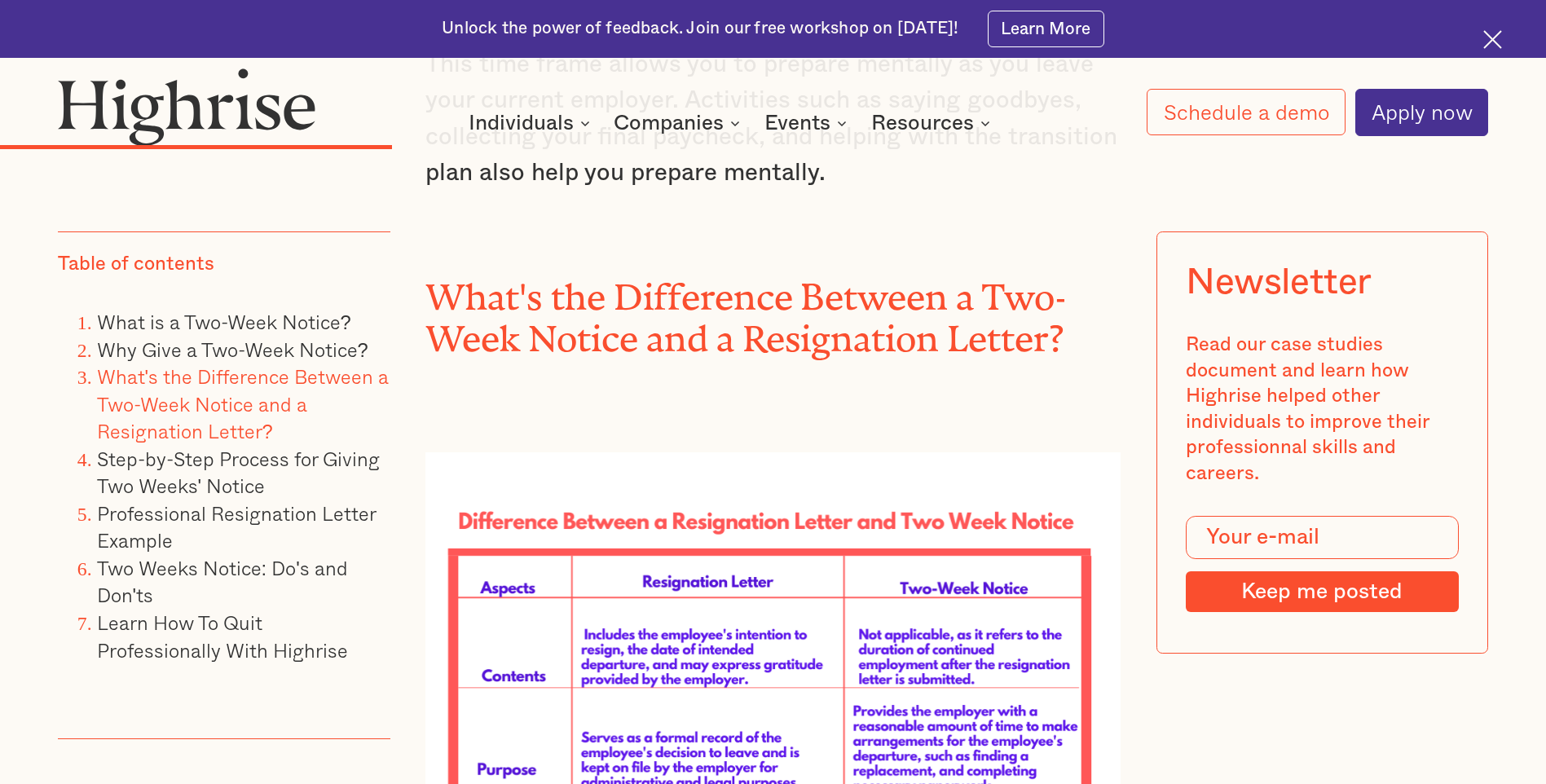
scroll to position [6272, 0]
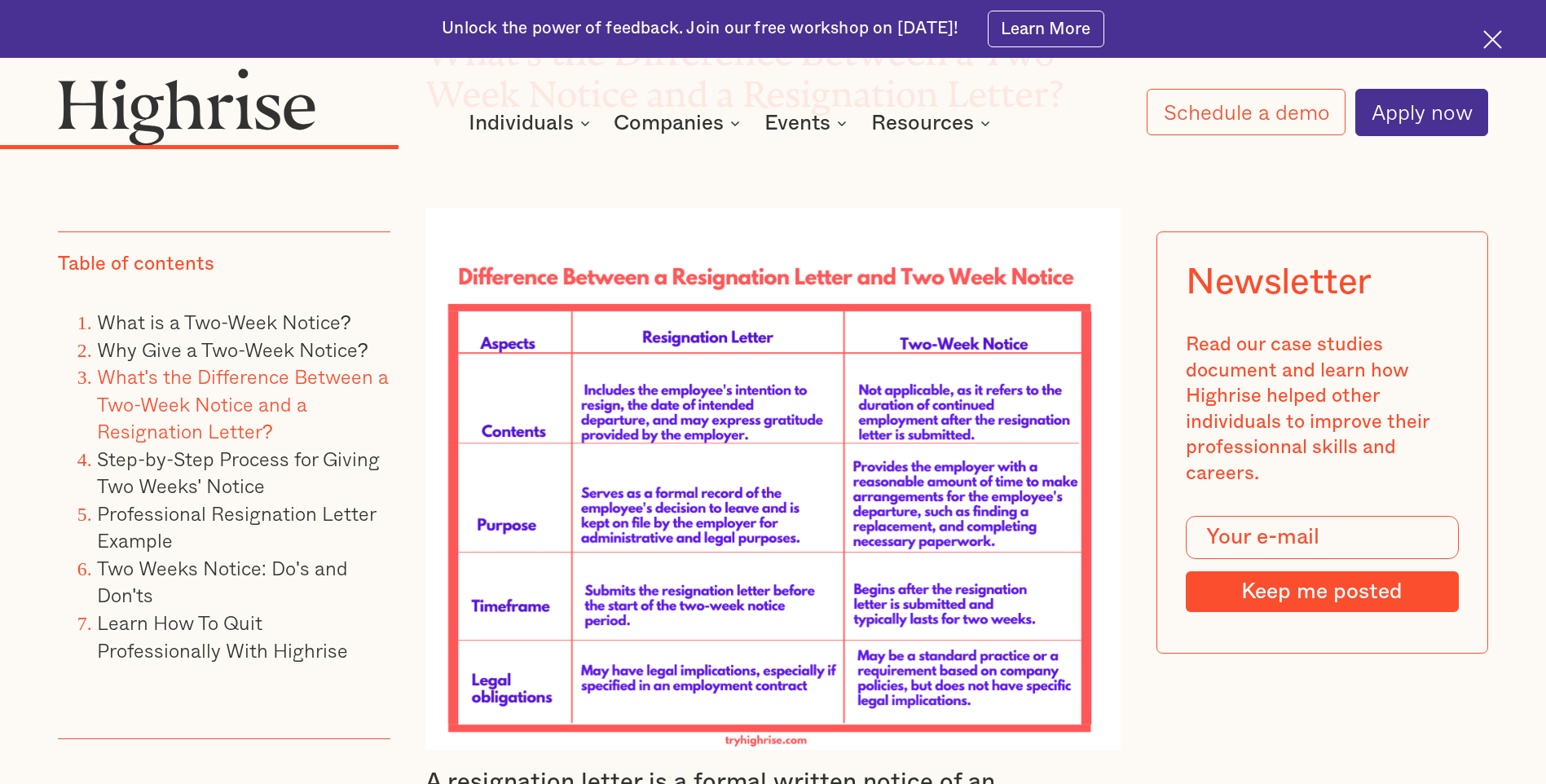
click at [667, 591] on img at bounding box center [772, 480] width 694 height 543
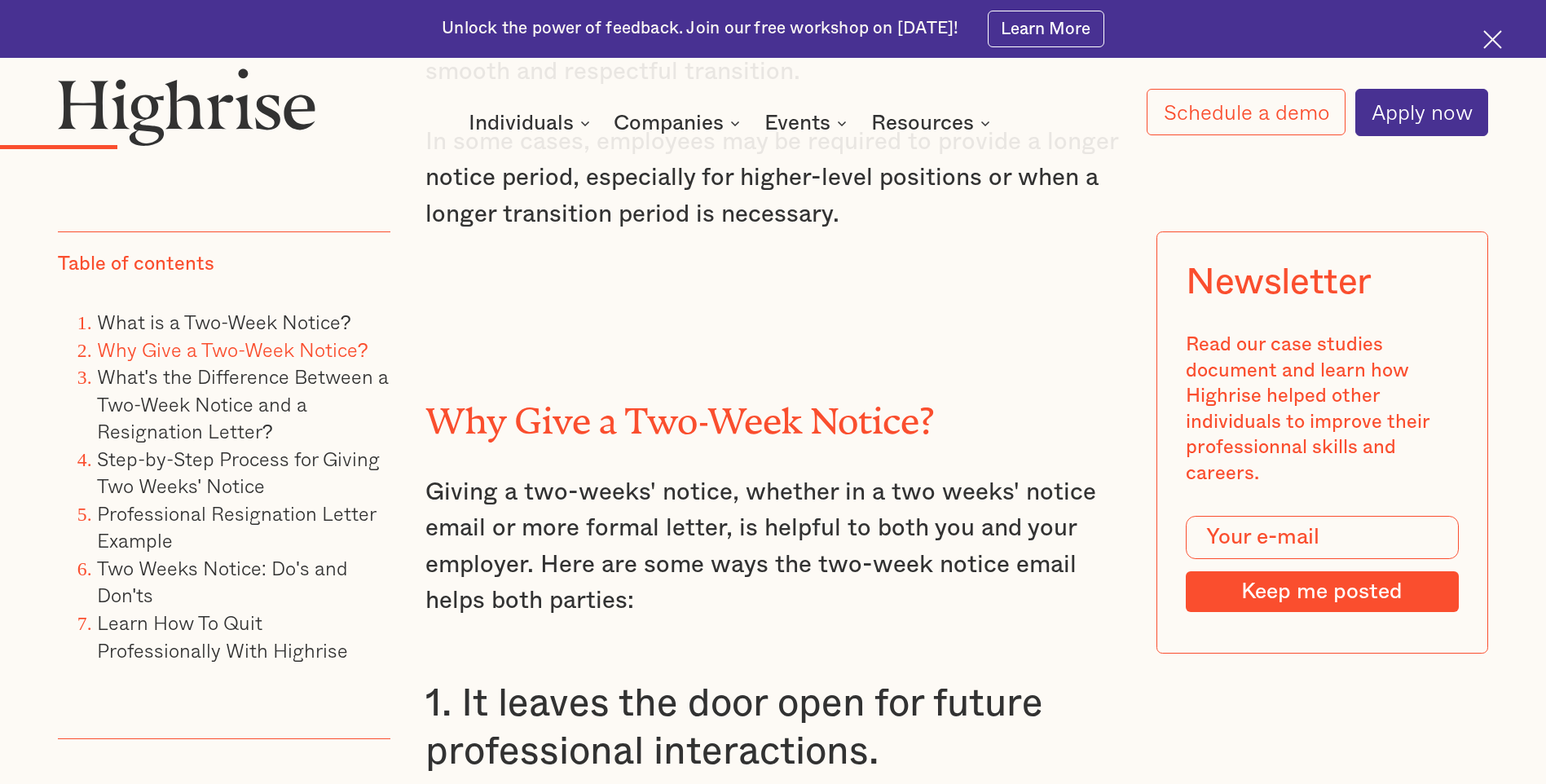
scroll to position [2851, 0]
